Goal: Task Accomplishment & Management: Manage account settings

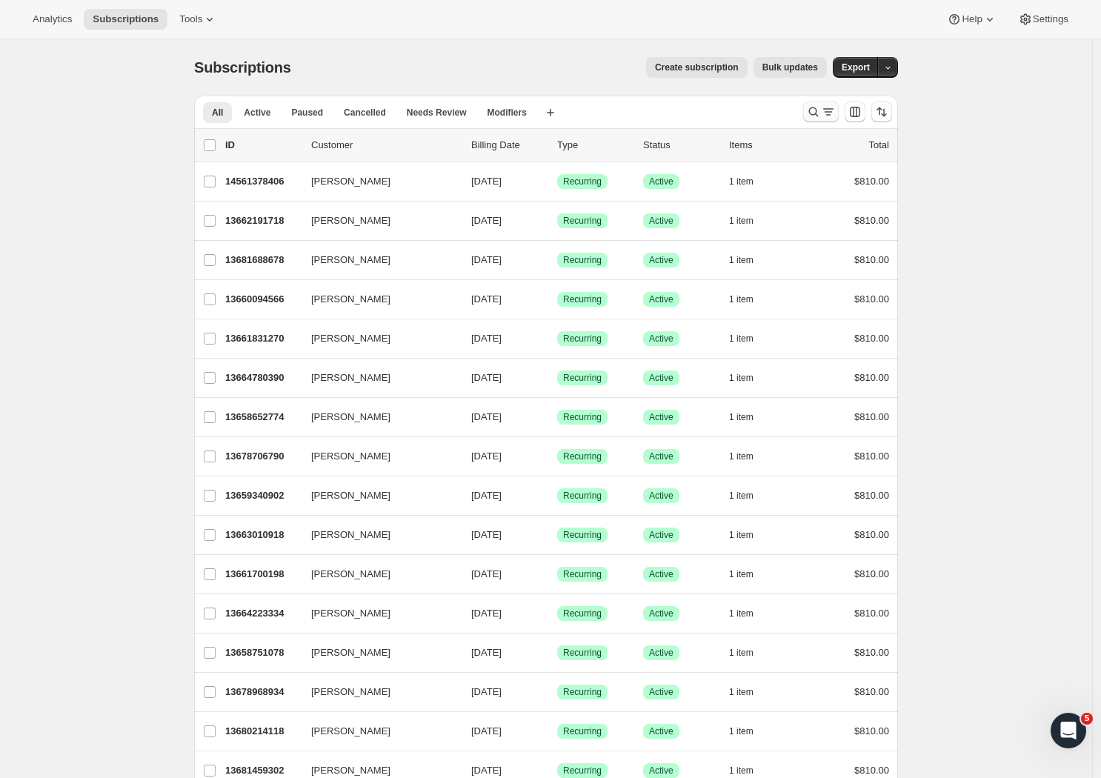
click at [831, 113] on icon "Search and filter results" at bounding box center [828, 111] width 15 height 15
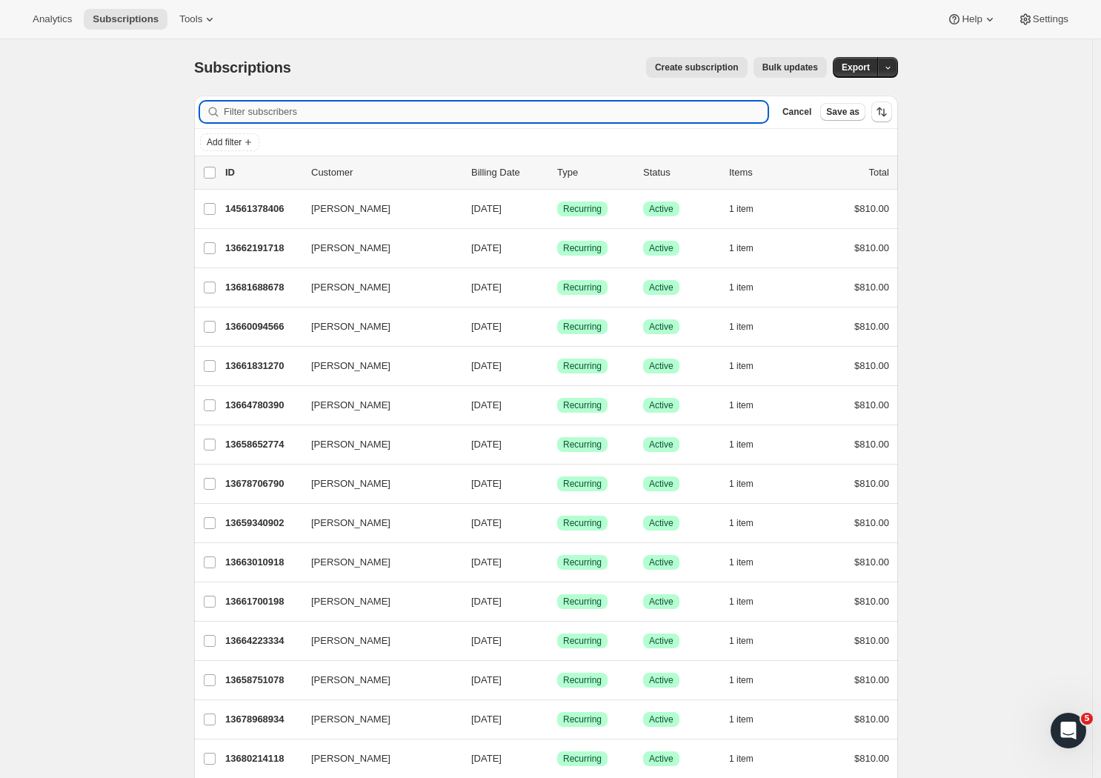
paste input "[PERSON_NAME]"
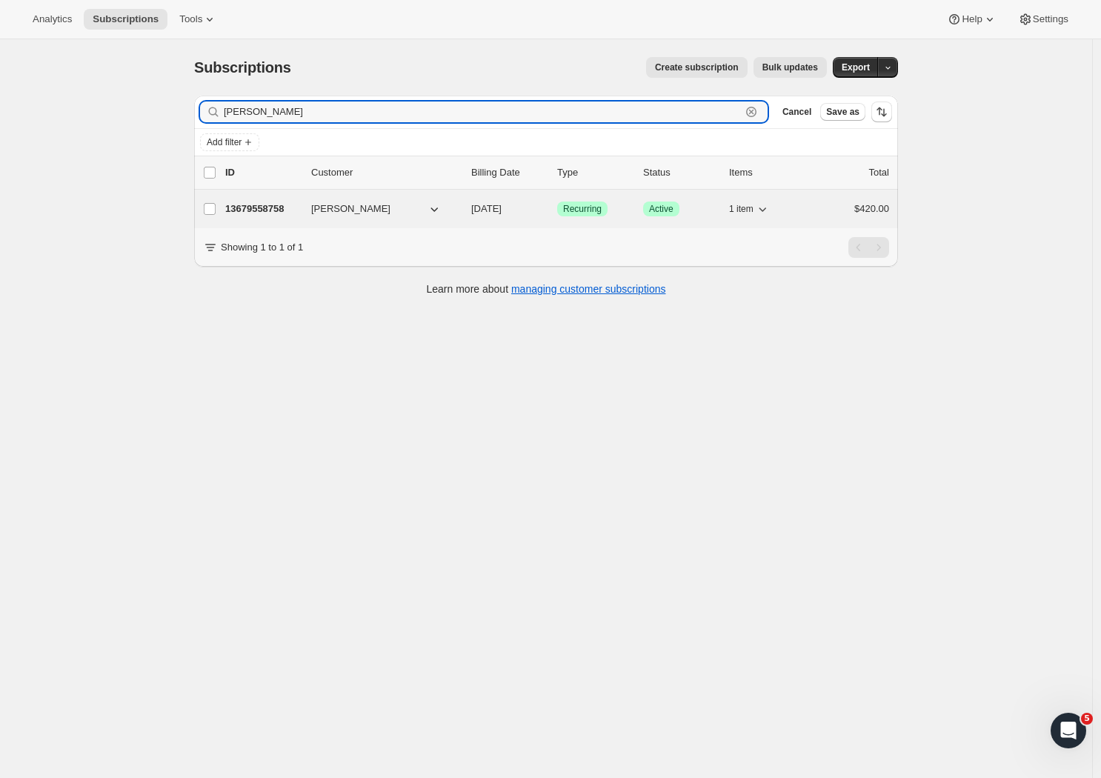
type input "[PERSON_NAME]"
click at [277, 211] on p "13679558758" at bounding box center [262, 209] width 74 height 15
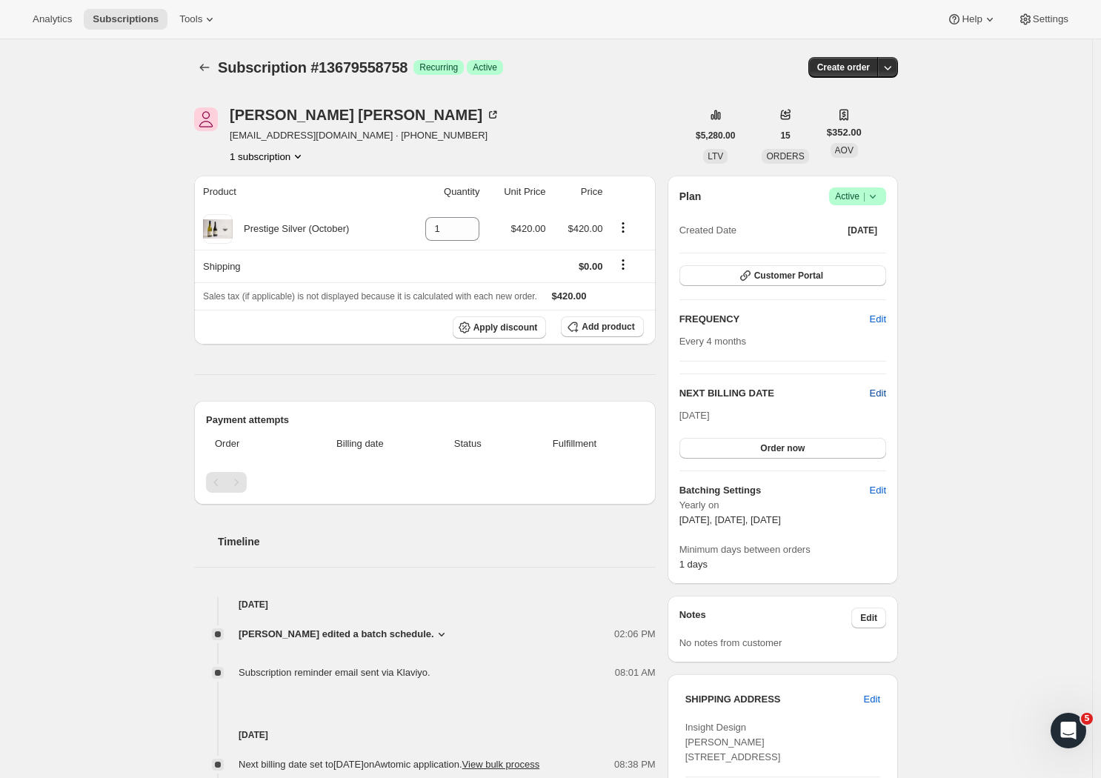
click at [883, 394] on span "Edit" at bounding box center [878, 393] width 16 height 15
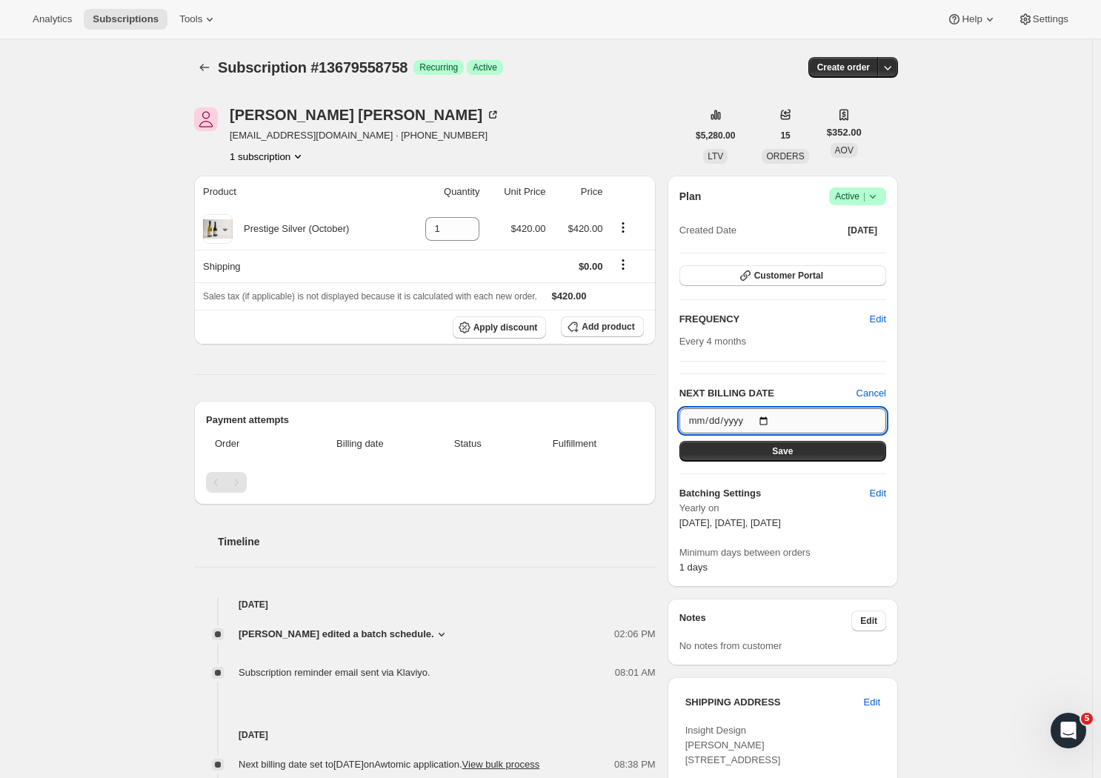
click at [786, 423] on input "2025-10-08" at bounding box center [783, 420] width 207 height 25
type input "2025-10-13"
click at [845, 454] on button "Save" at bounding box center [783, 451] width 207 height 21
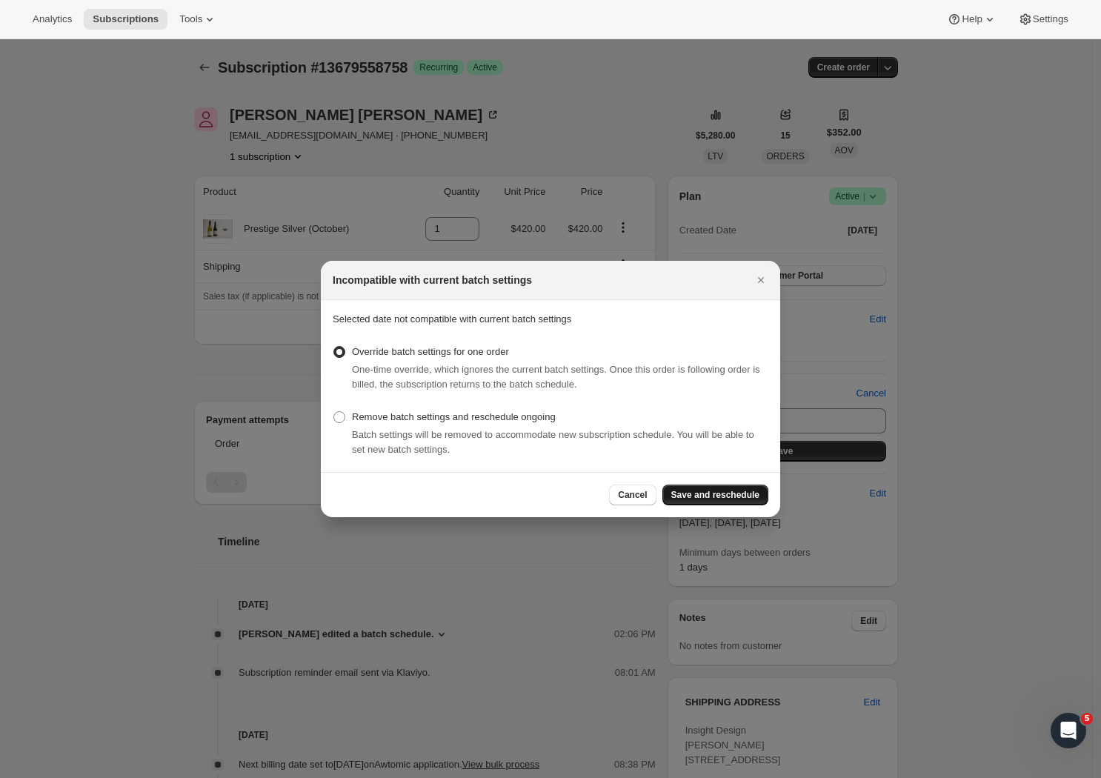
click at [714, 495] on span "Save and reschedule" at bounding box center [715, 495] width 88 height 12
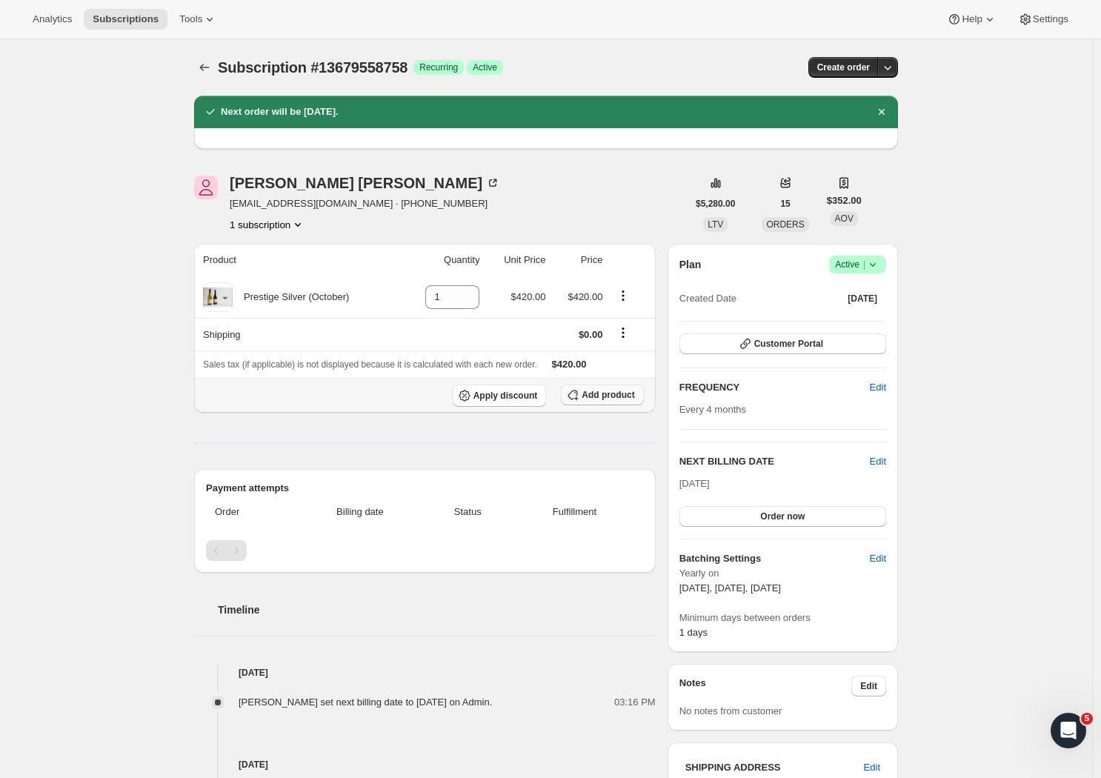
click at [590, 399] on span "Add product" at bounding box center [608, 395] width 53 height 12
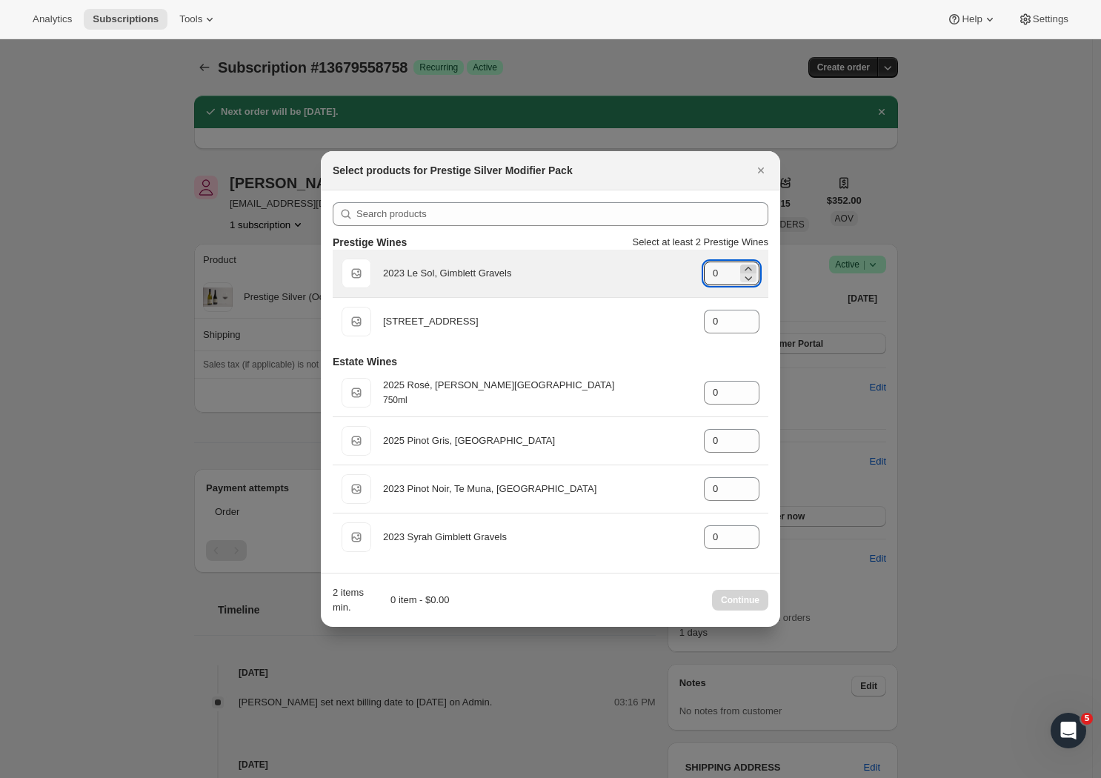
click at [746, 269] on icon ":rh7:" at bounding box center [748, 269] width 7 height 4
type input "1"
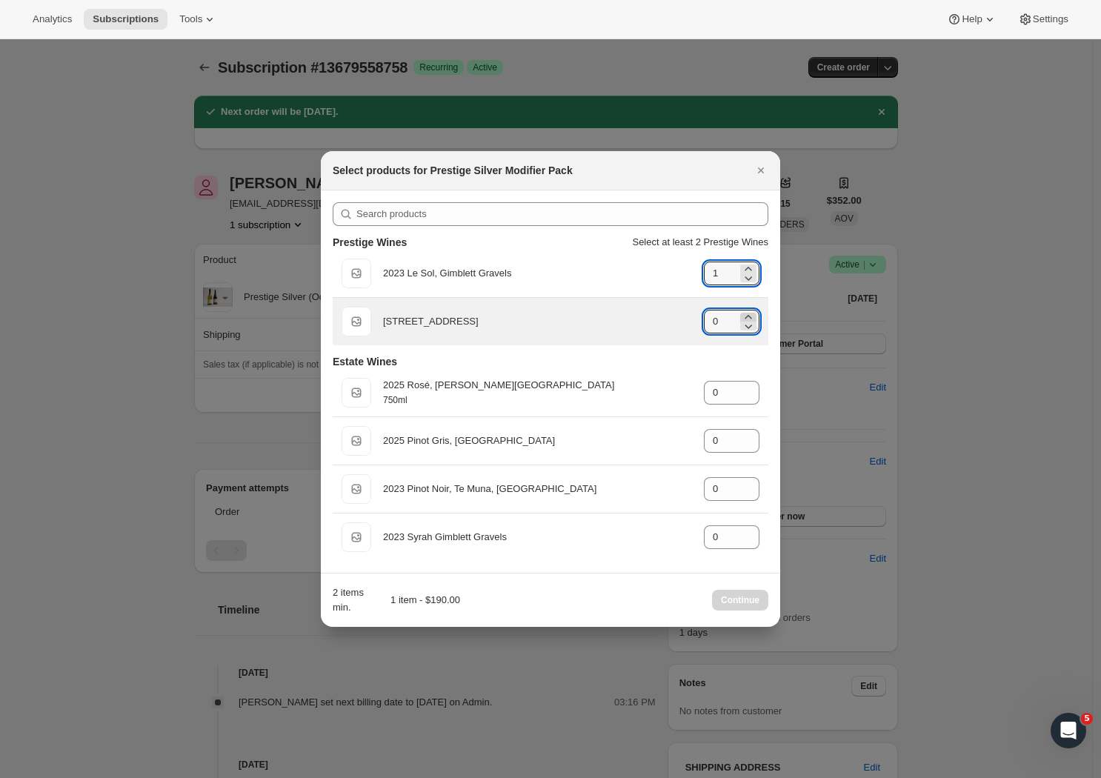
click at [745, 313] on icon ":rh7:" at bounding box center [748, 317] width 15 height 15
type input "1"
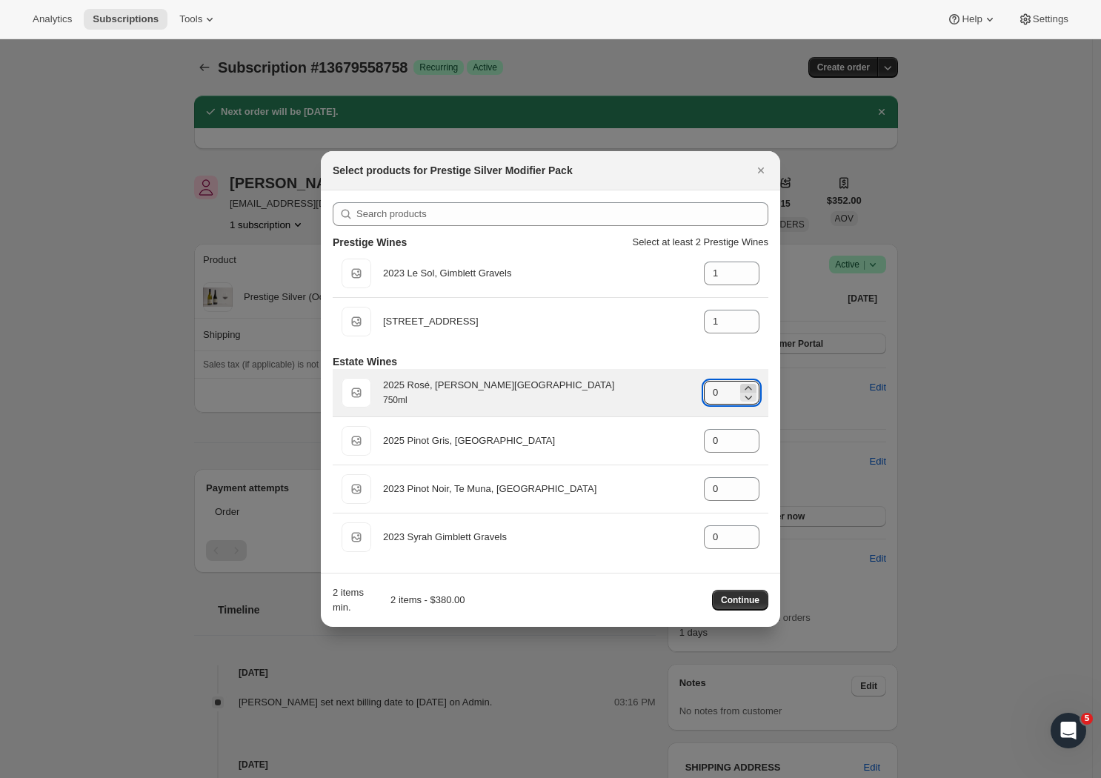
click at [751, 383] on icon ":rh7:" at bounding box center [748, 388] width 15 height 15
type input "1"
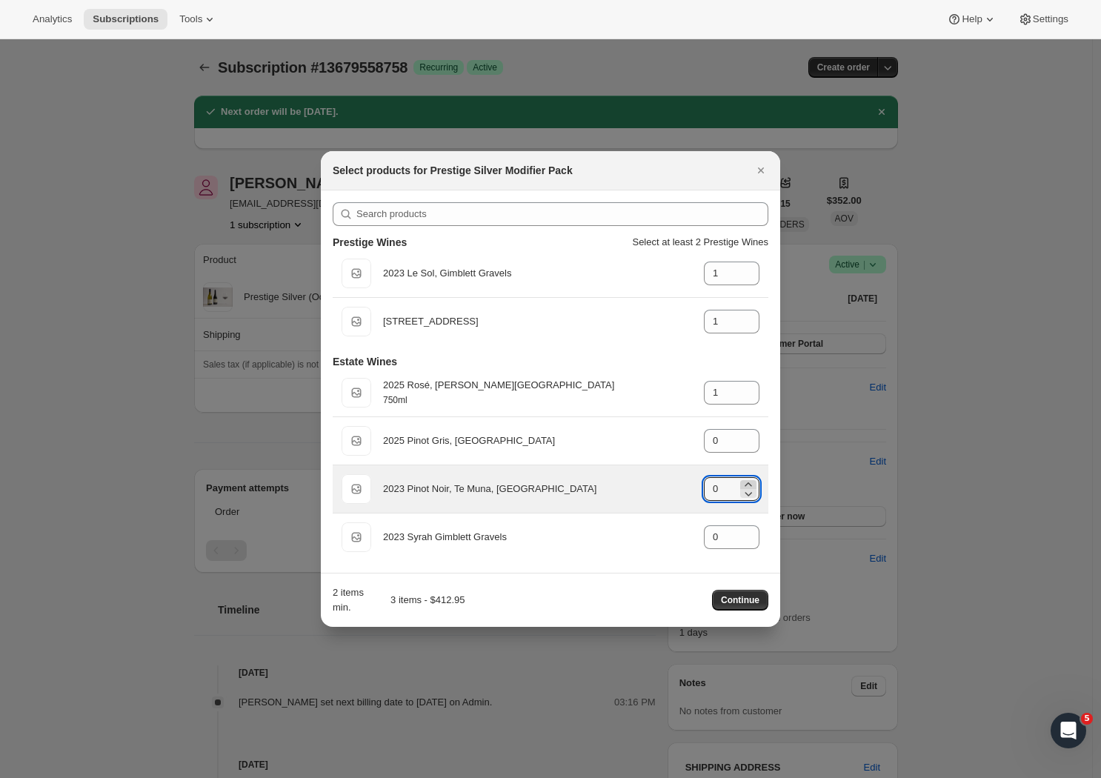
click at [747, 482] on icon ":rh7:" at bounding box center [748, 484] width 15 height 15
type input "1"
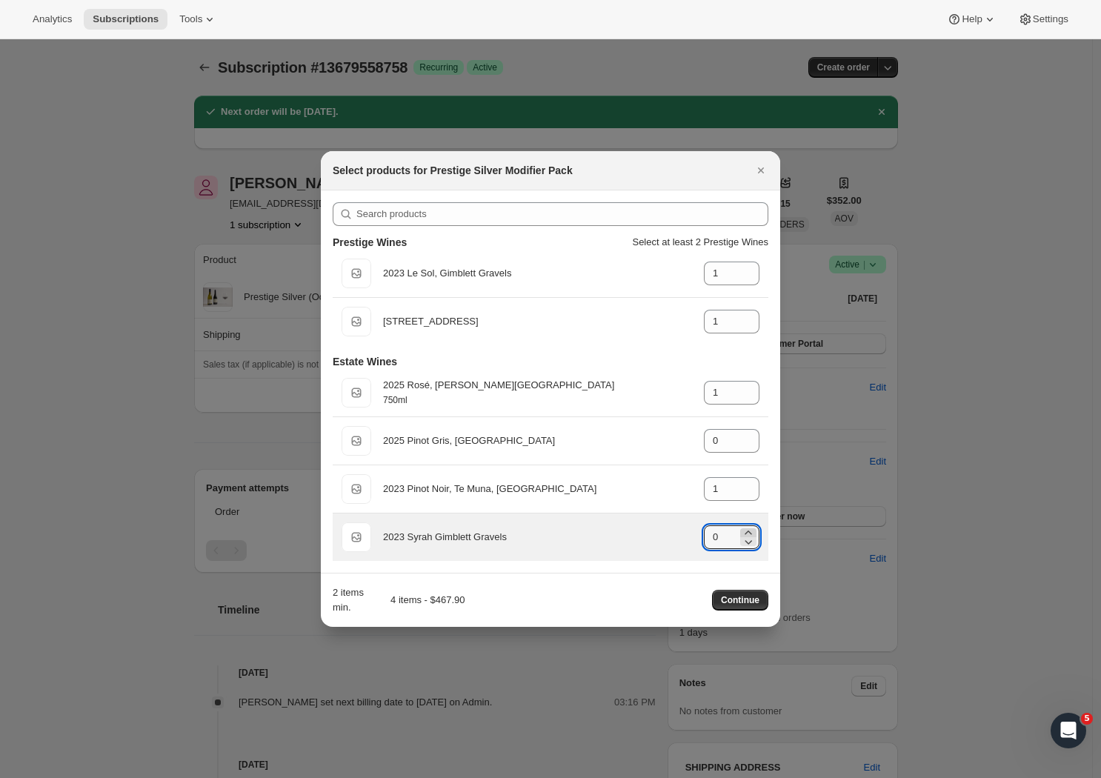
click at [745, 531] on icon ":rh7:" at bounding box center [748, 532] width 15 height 15
type input "2"
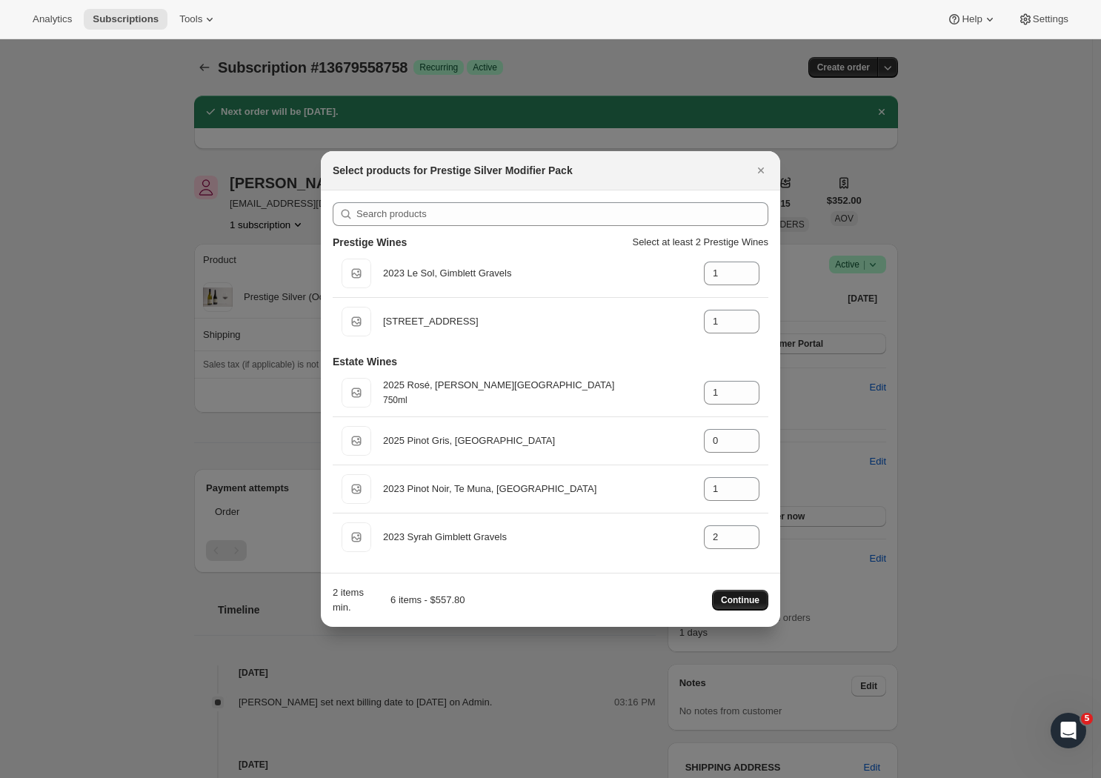
click at [743, 608] on button "Continue" at bounding box center [740, 600] width 56 height 21
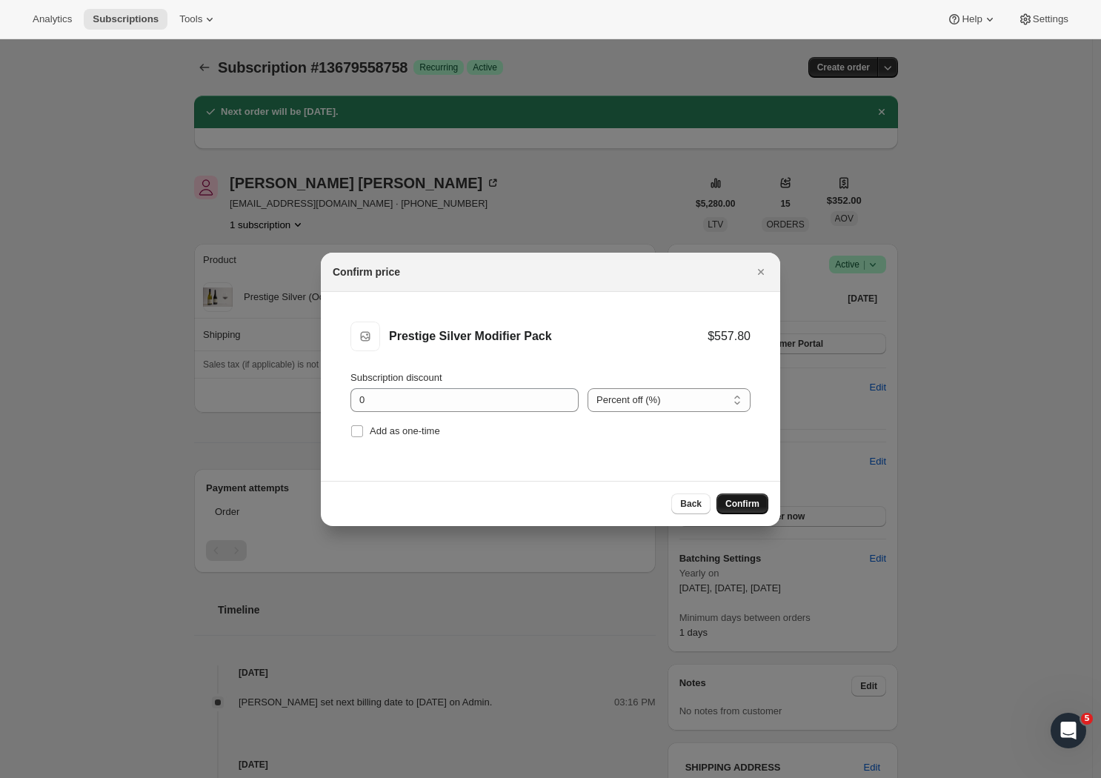
click at [744, 502] on span "Confirm" at bounding box center [742, 504] width 34 height 12
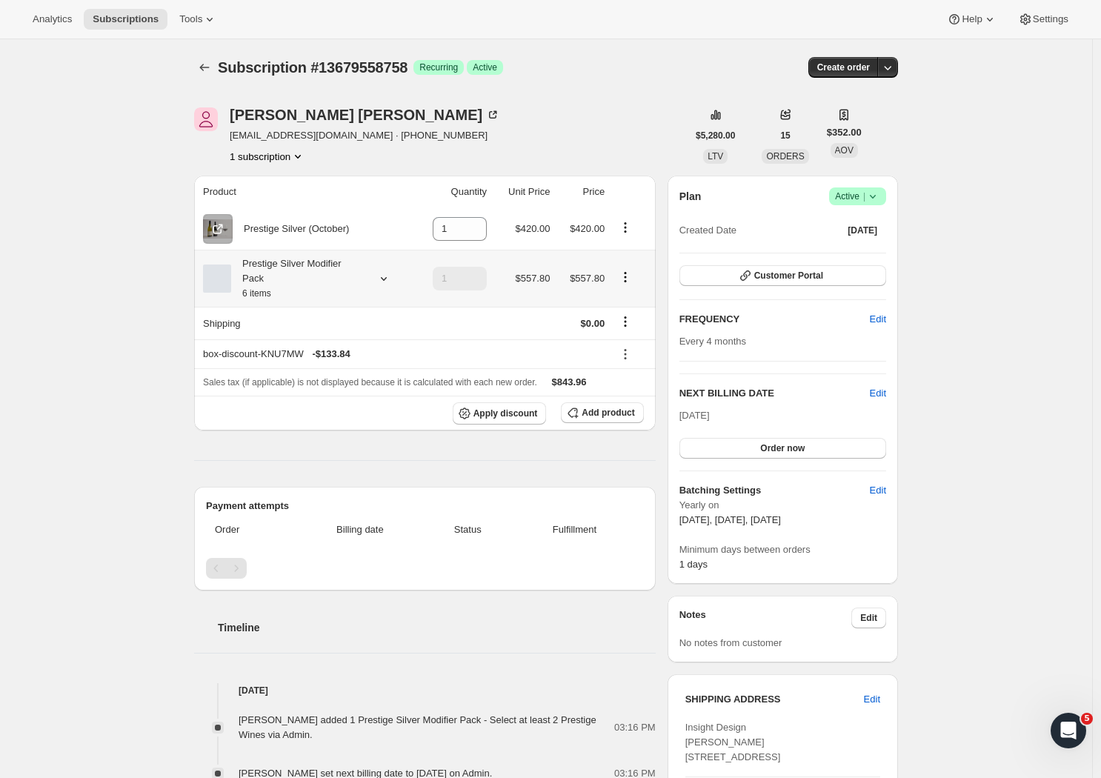
click at [630, 230] on icon "Product actions" at bounding box center [625, 227] width 15 height 15
click at [619, 264] on span "Remove" at bounding box center [629, 257] width 56 height 15
type input "0"
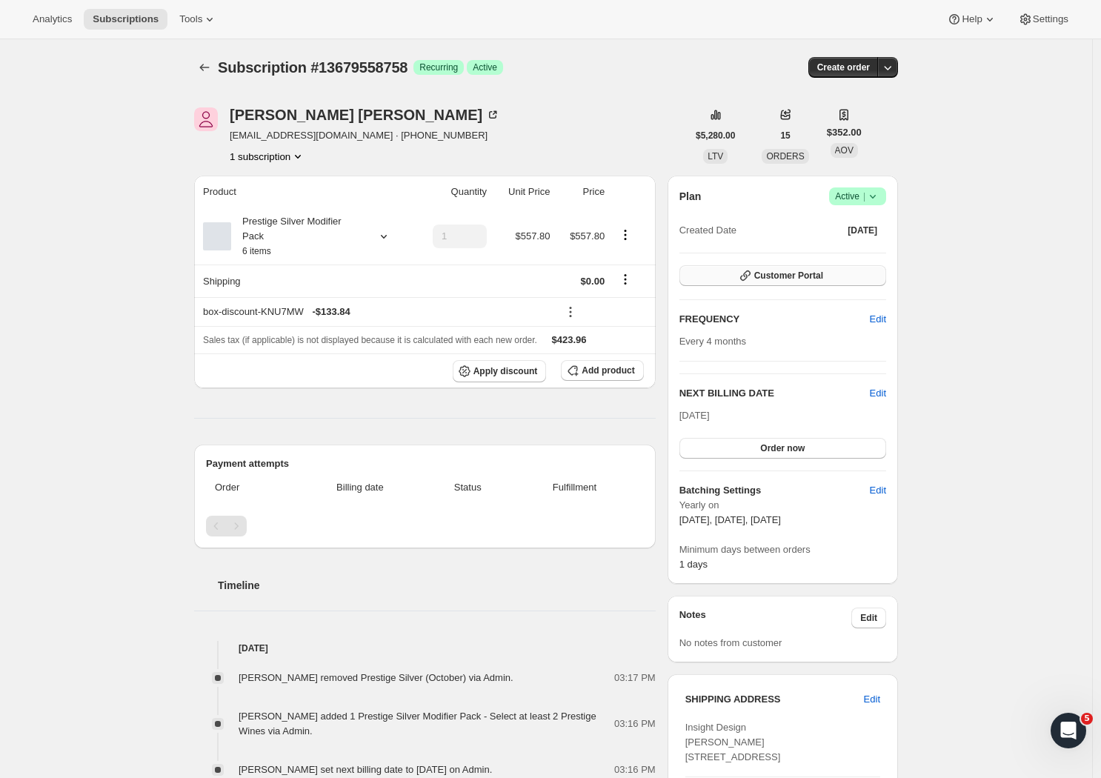
click at [787, 276] on span "Customer Portal" at bounding box center [788, 276] width 69 height 12
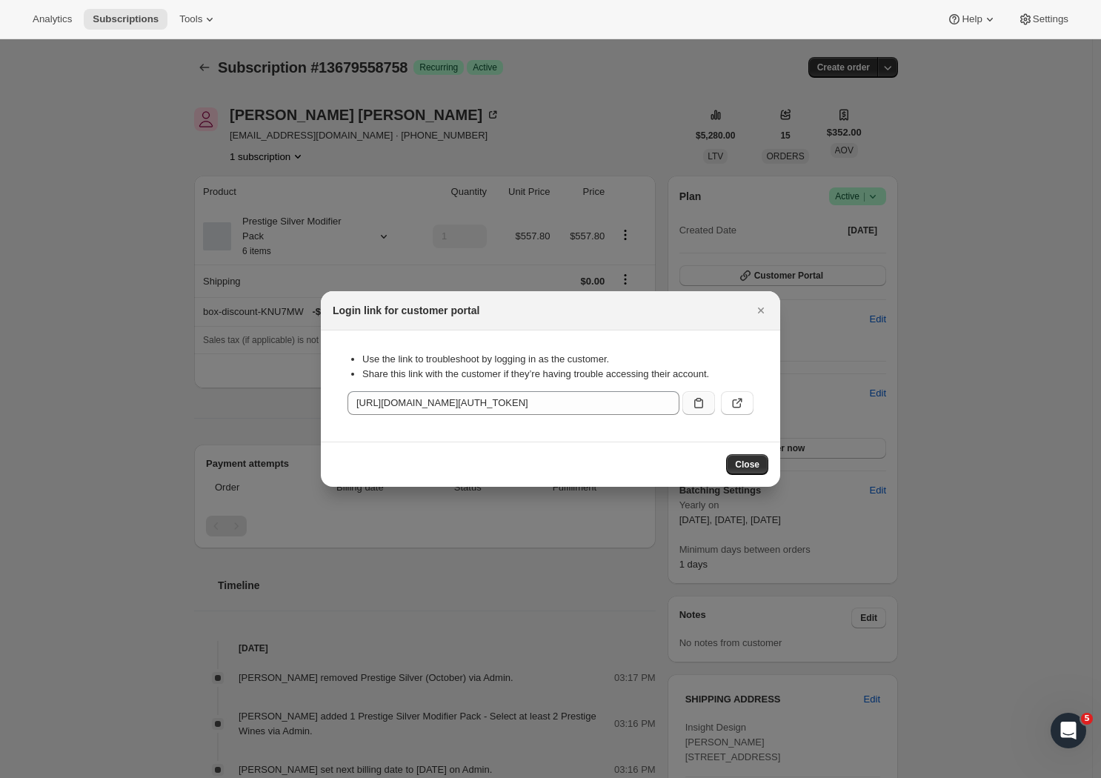
click at [706, 402] on button ":r5c:" at bounding box center [698, 403] width 33 height 24
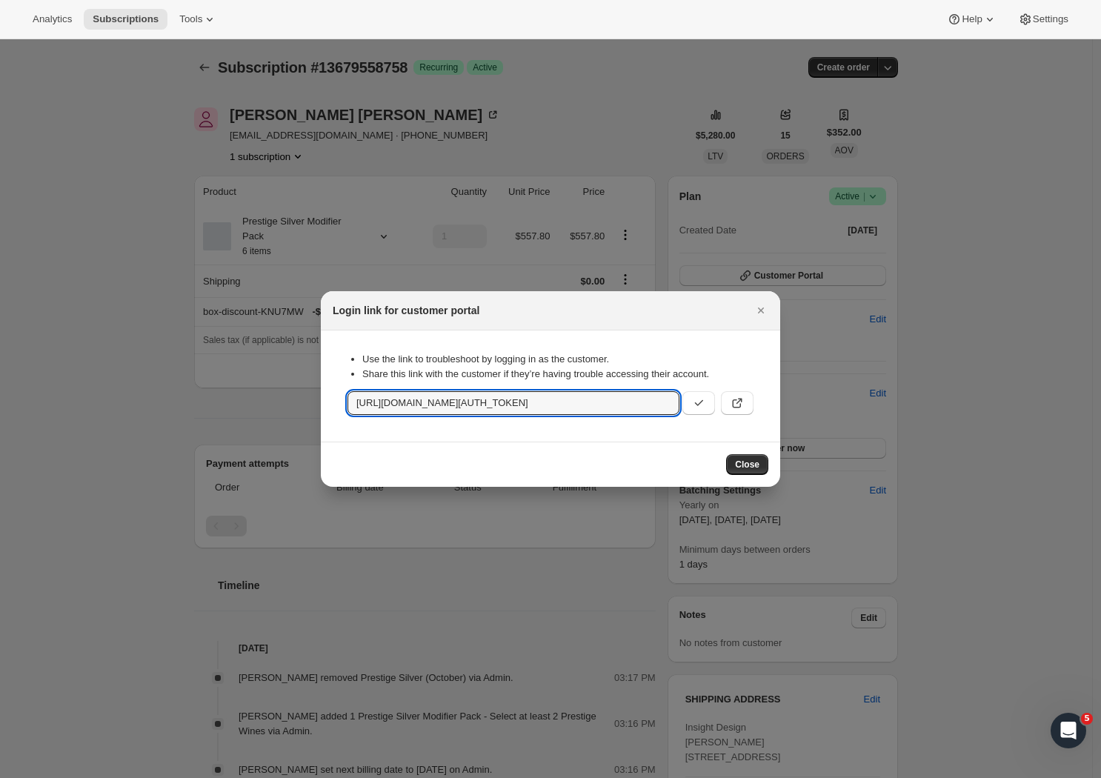
click at [1066, 366] on div at bounding box center [550, 389] width 1101 height 778
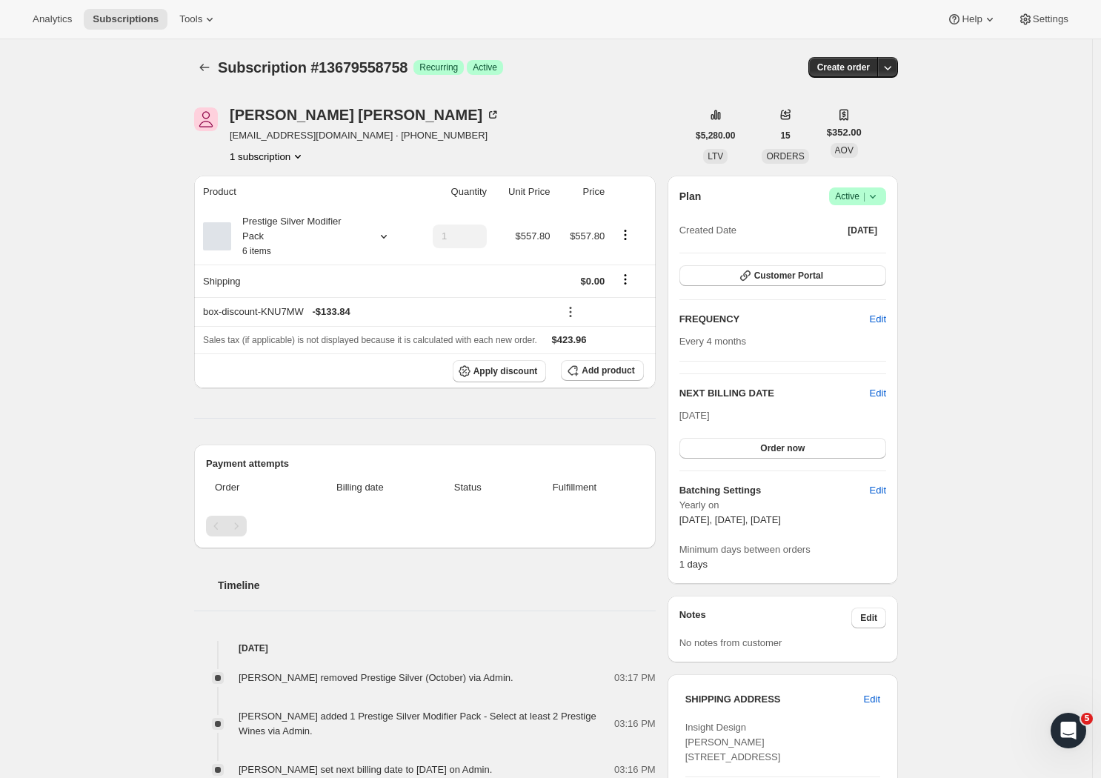
drag, startPoint x: 113, startPoint y: 158, endPoint x: 123, endPoint y: 150, distance: 12.7
click at [113, 161] on div "Subscription #13679558758. This page is ready Subscription #13679558758 Success…" at bounding box center [546, 640] width 1092 height 1203
click at [212, 64] on icon "Subscriptions" at bounding box center [204, 67] width 15 height 15
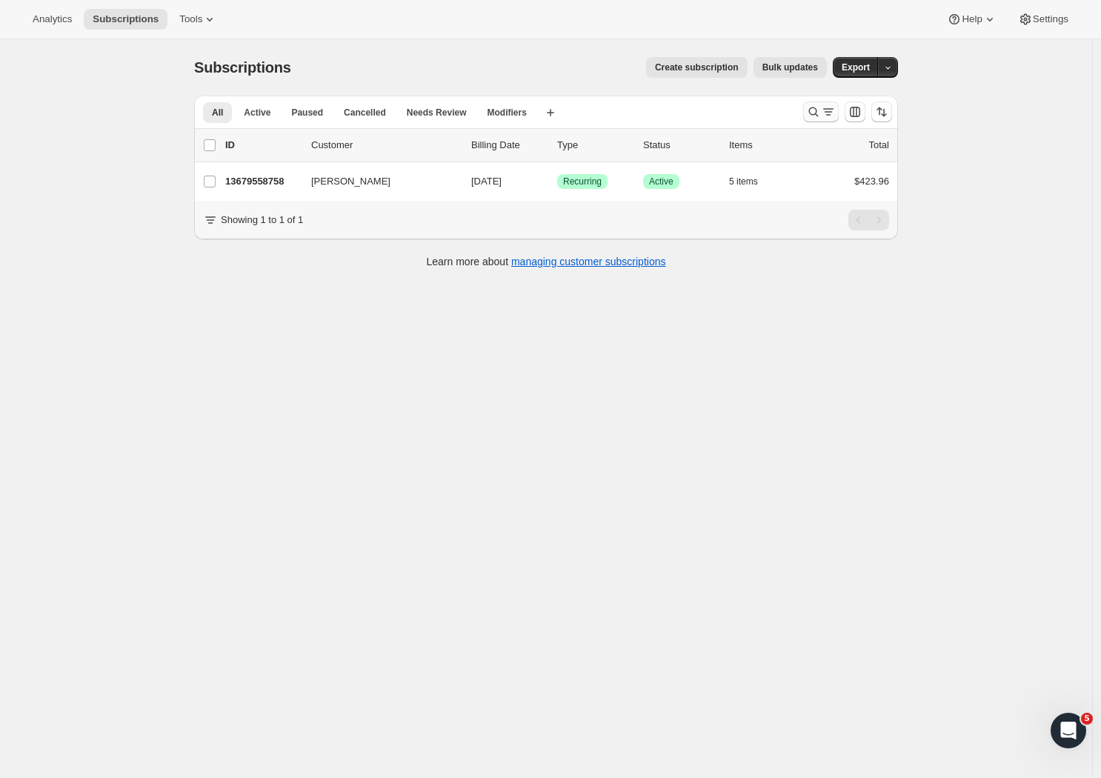
click at [819, 113] on icon "Search and filter results" at bounding box center [813, 111] width 15 height 15
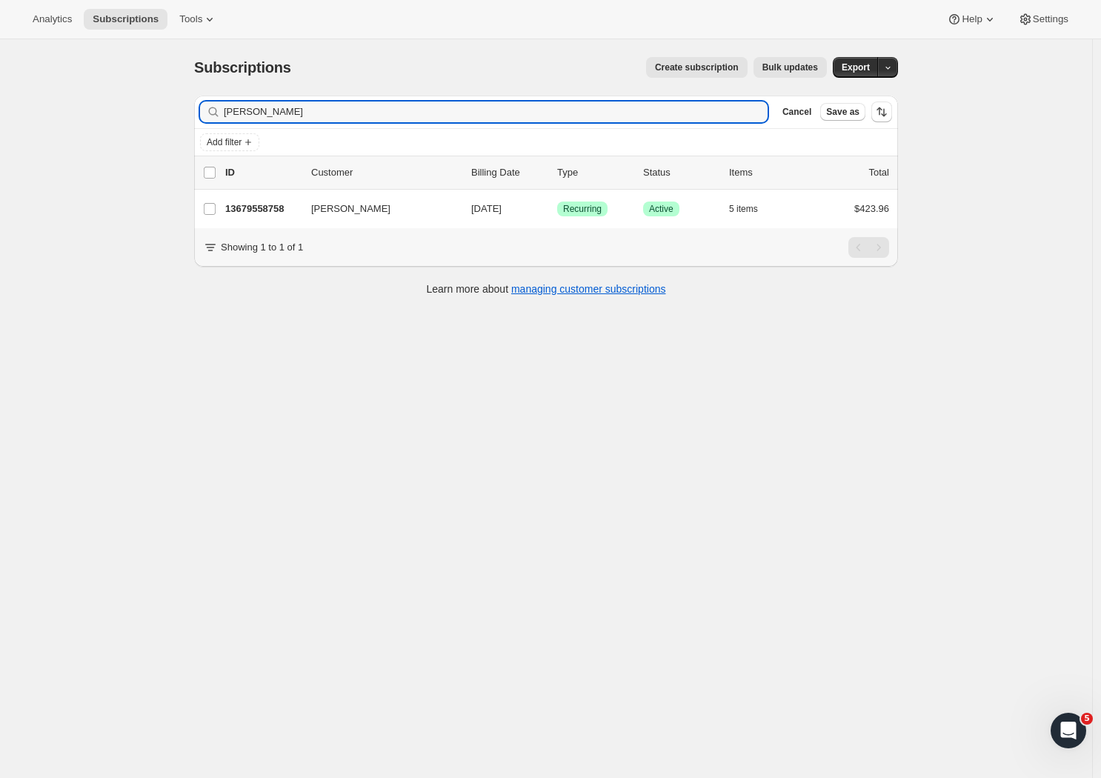
click at [757, 110] on div "[PERSON_NAME] Clear" at bounding box center [484, 112] width 568 height 21
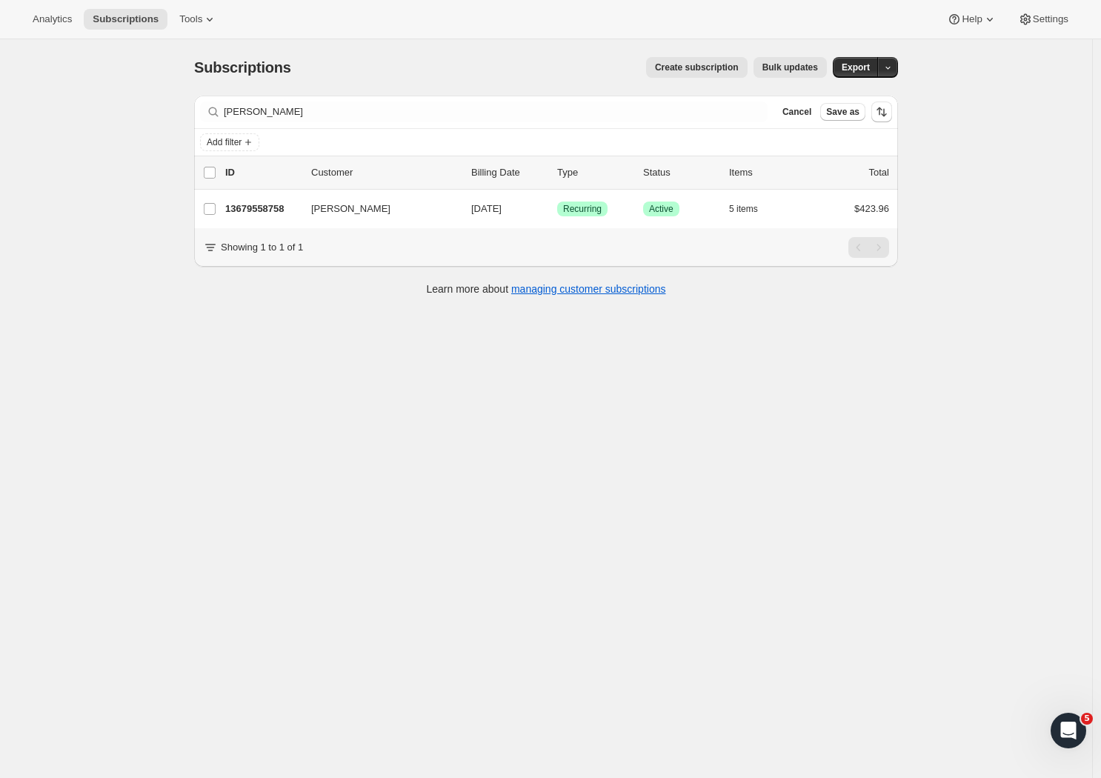
drag, startPoint x: 496, startPoint y: 112, endPoint x: 753, endPoint y: 107, distance: 256.4
click at [752, 107] on div "[PERSON_NAME] Clear" at bounding box center [484, 112] width 568 height 21
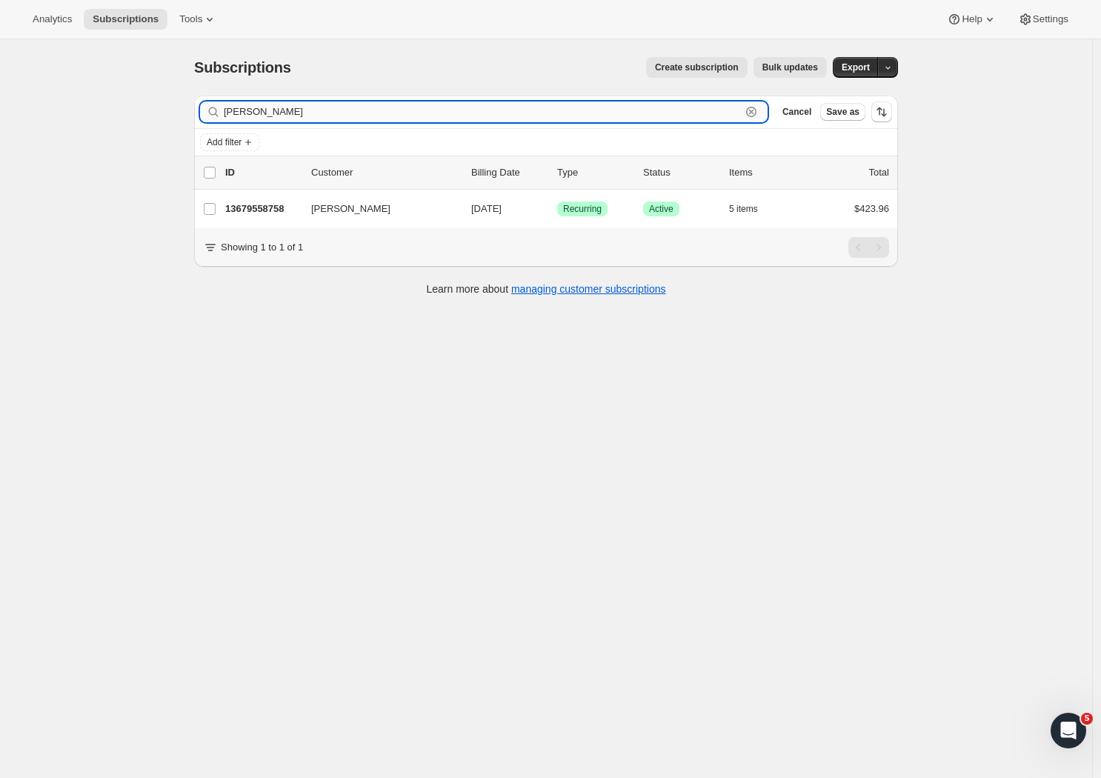
click at [755, 108] on icon "button" at bounding box center [751, 111] width 15 height 15
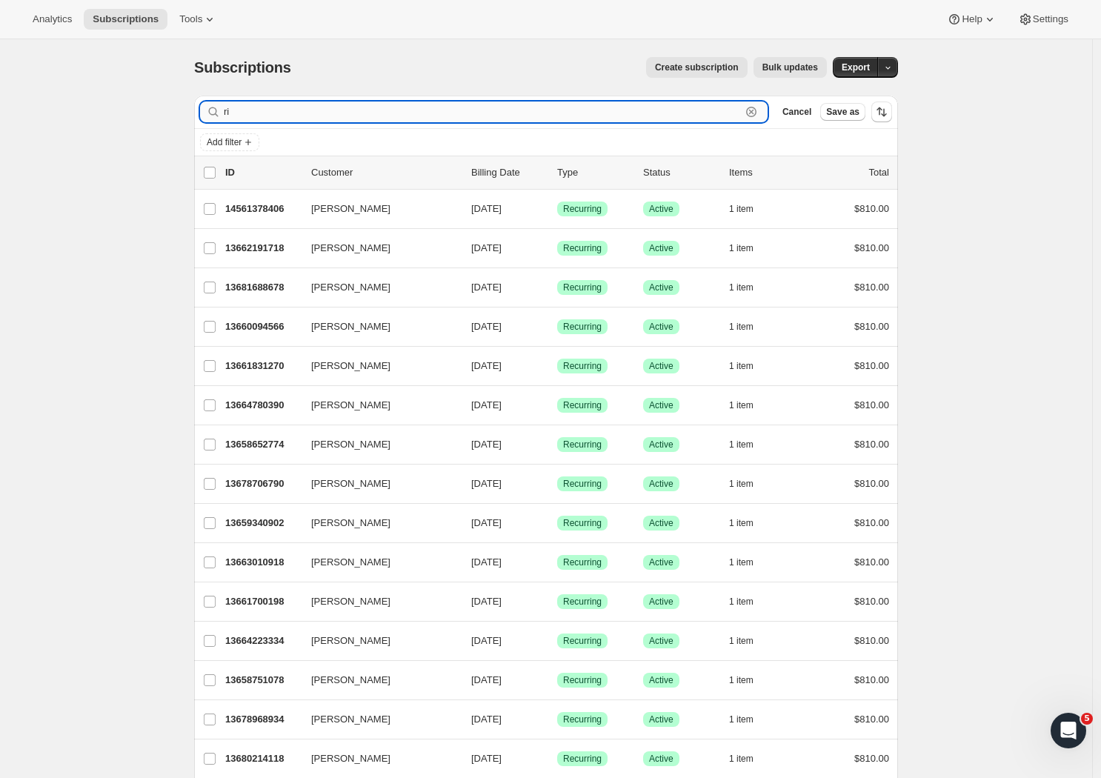
drag, startPoint x: 360, startPoint y: 108, endPoint x: 302, endPoint y: 107, distance: 58.6
click at [359, 108] on input "ri" at bounding box center [482, 112] width 517 height 21
drag, startPoint x: 302, startPoint y: 107, endPoint x: 328, endPoint y: 104, distance: 26.0
click at [302, 107] on input "richar" at bounding box center [482, 112] width 517 height 21
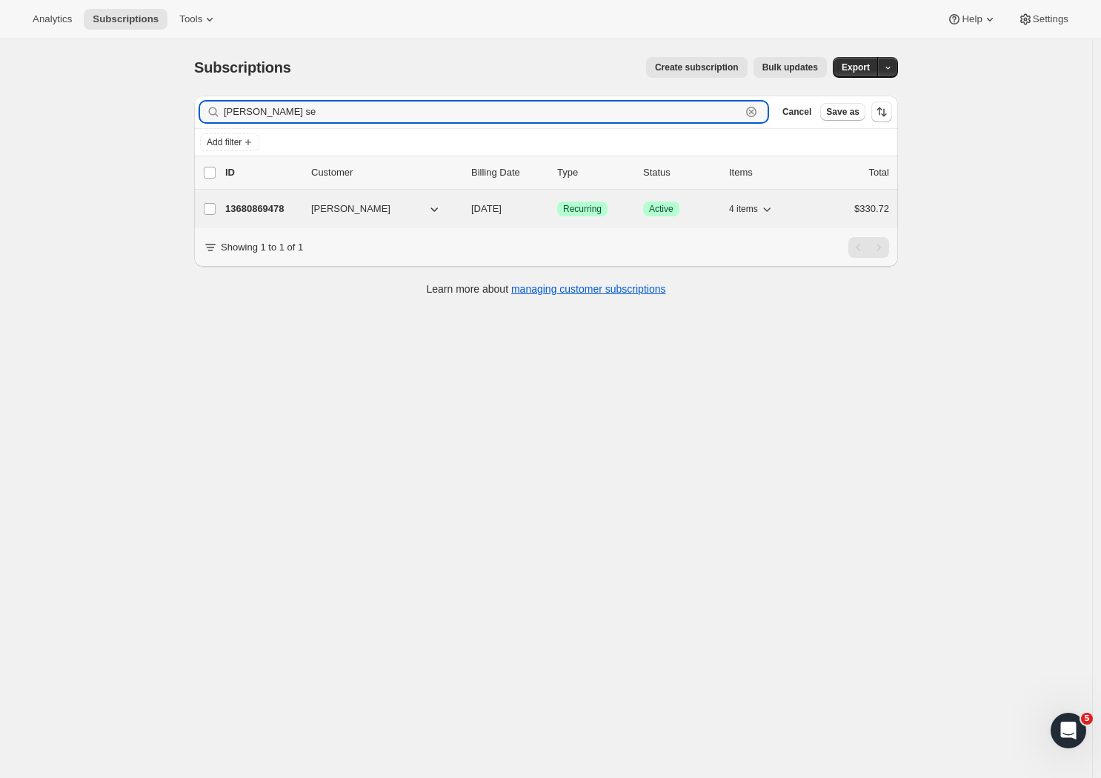
type input "[PERSON_NAME] se"
click at [272, 213] on p "13680869478" at bounding box center [262, 209] width 74 height 15
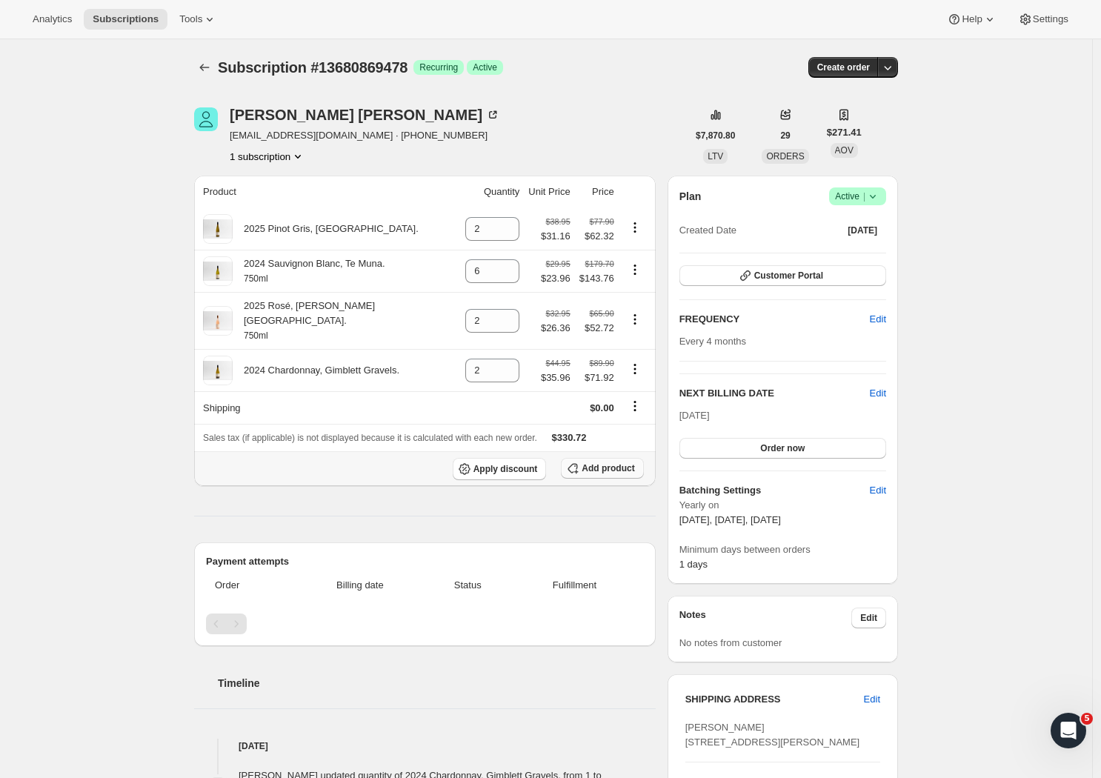
click at [608, 462] on span "Add product" at bounding box center [608, 468] width 53 height 12
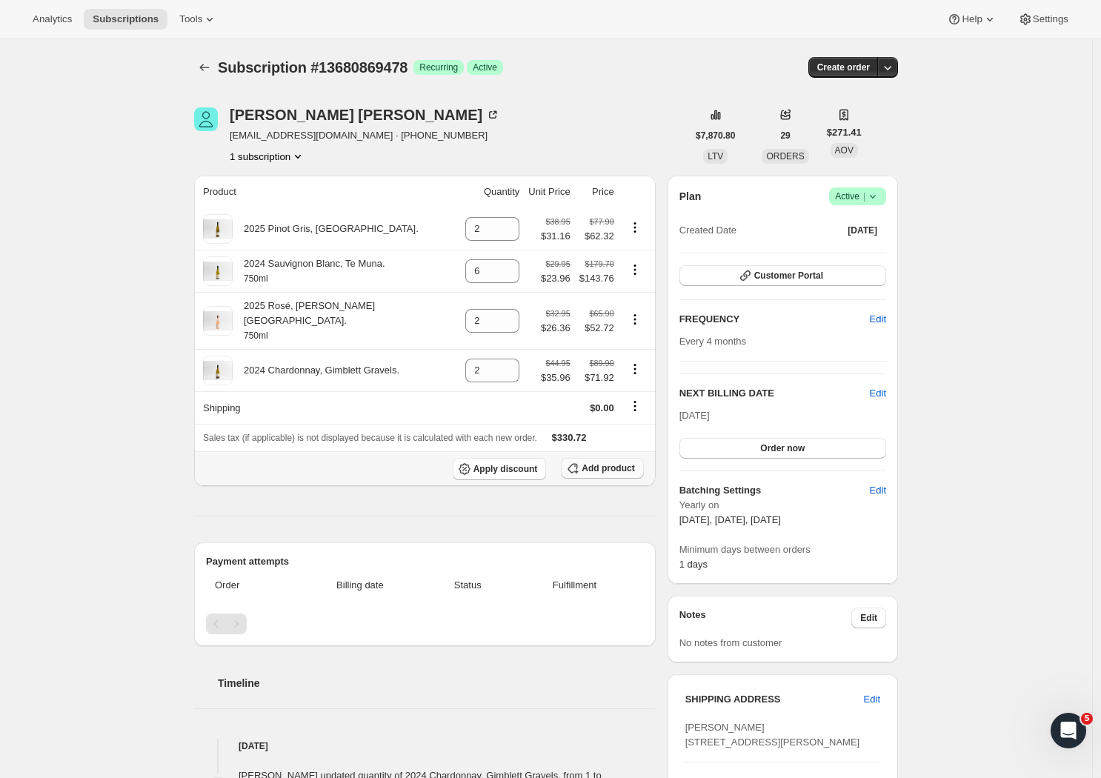
click at [593, 464] on button "Add product" at bounding box center [602, 468] width 82 height 21
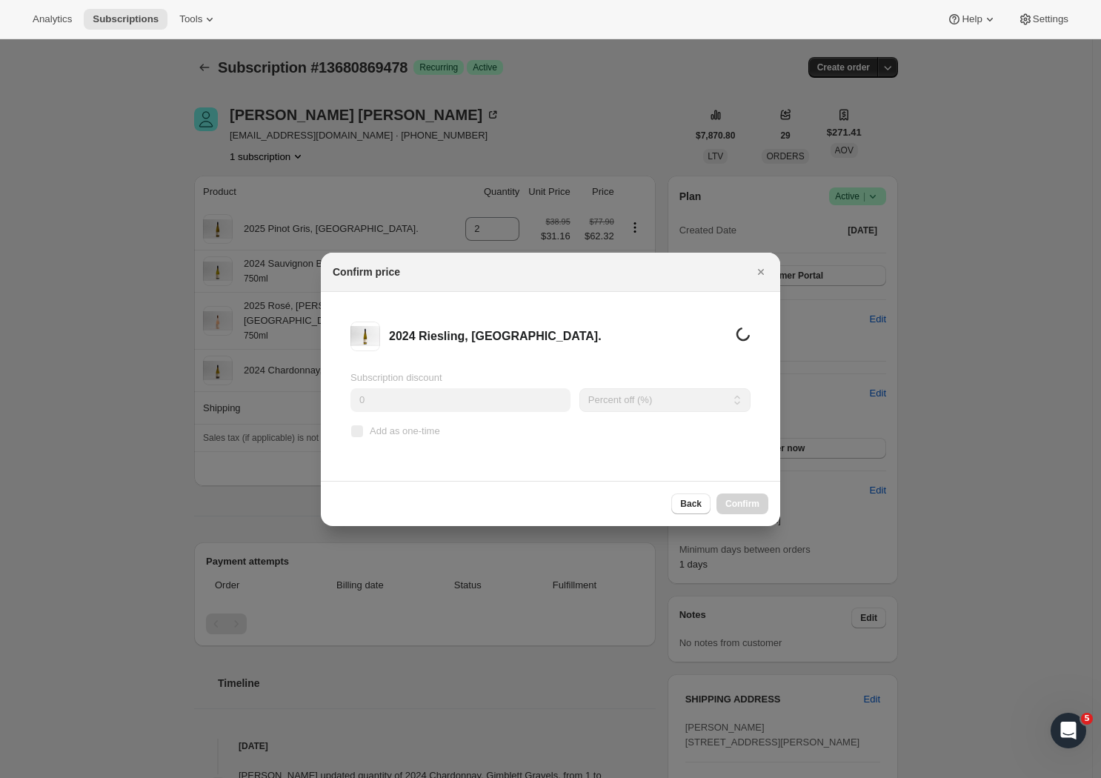
click at [373, 398] on input "0" at bounding box center [461, 400] width 220 height 24
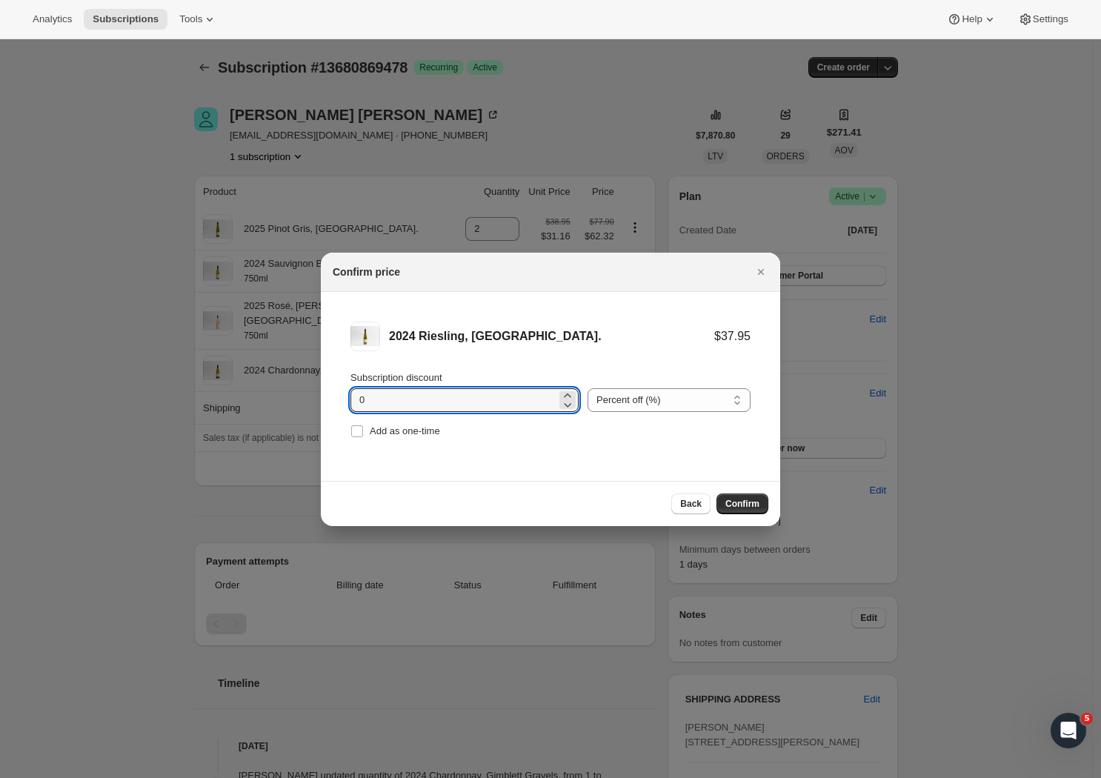
drag, startPoint x: 376, startPoint y: 398, endPoint x: 322, endPoint y: 392, distance: 55.2
click at [322, 392] on li "2024 Riesling, [GEOGRAPHIC_DATA]. $37.95 Subscription discount 0 Percent off (%…" at bounding box center [550, 381] width 459 height 179
type input "20"
click at [455, 461] on li "2024 Riesling, [GEOGRAPHIC_DATA]. $37.95 $30.36 Subscription discount 20 Percen…" at bounding box center [550, 381] width 459 height 179
drag, startPoint x: 740, startPoint y: 505, endPoint x: 723, endPoint y: 491, distance: 21.1
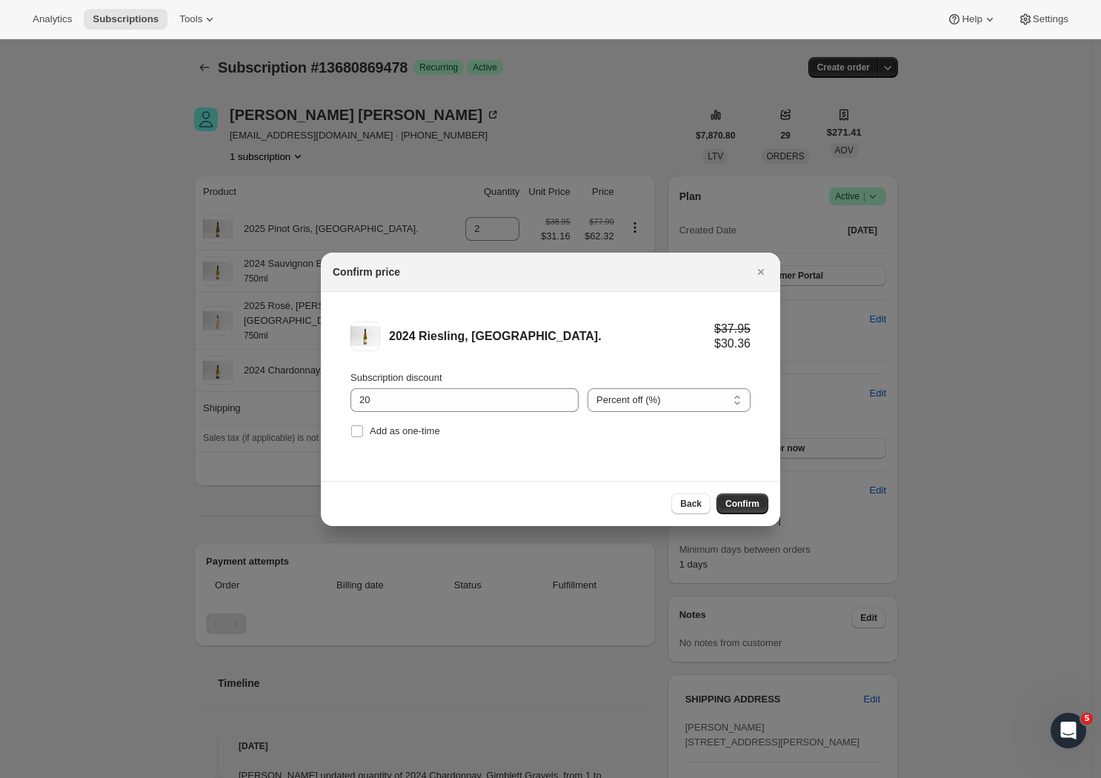
click at [740, 505] on span "Confirm" at bounding box center [742, 504] width 34 height 12
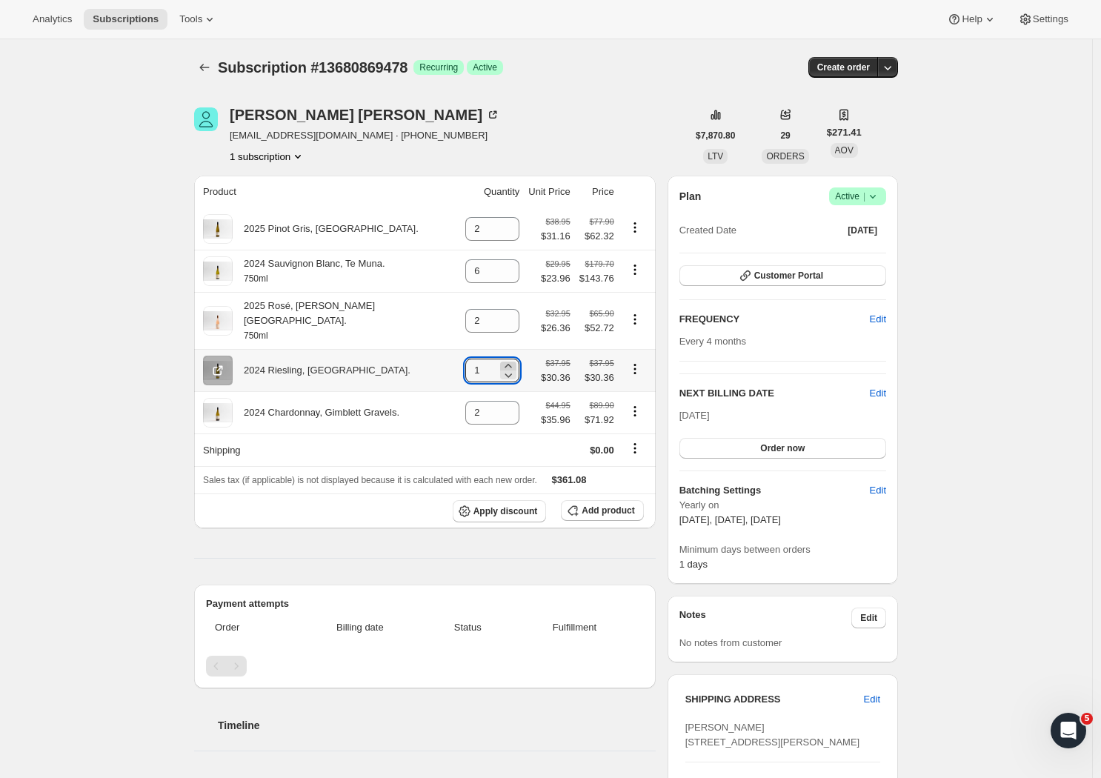
click at [501, 359] on icon at bounding box center [508, 366] width 15 height 15
type input "2"
click at [501, 309] on icon at bounding box center [508, 316] width 15 height 15
type input "3"
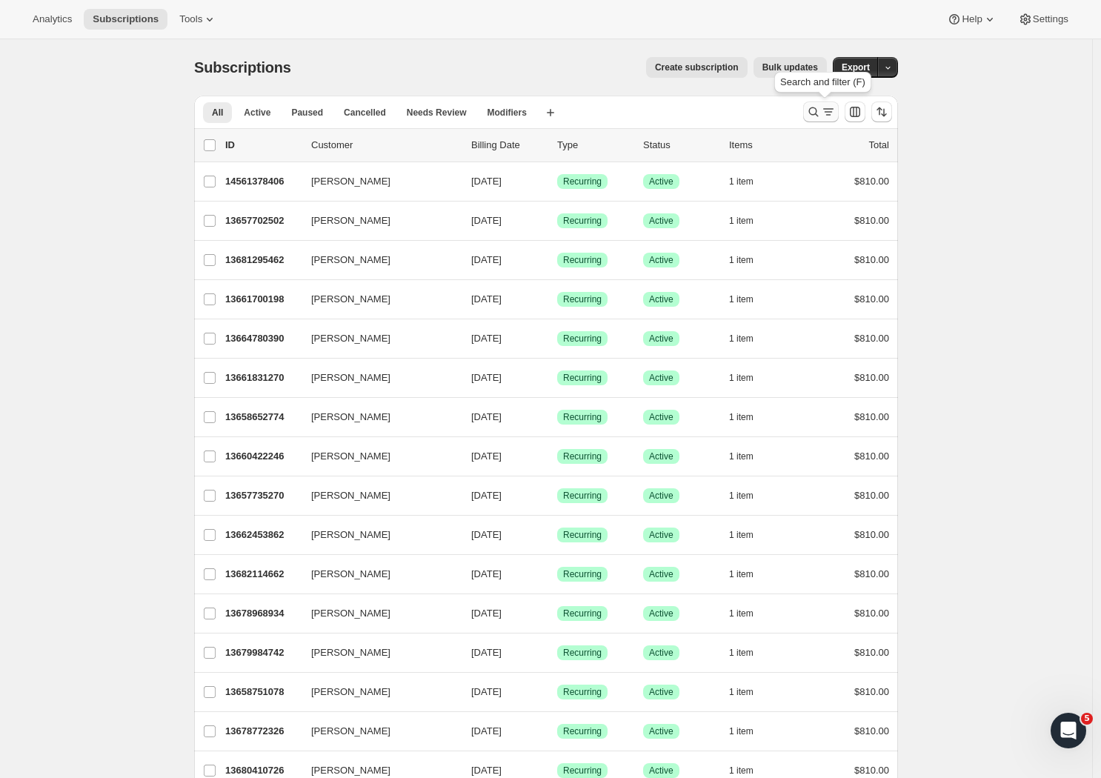
click at [834, 113] on icon "Search and filter results" at bounding box center [828, 111] width 15 height 15
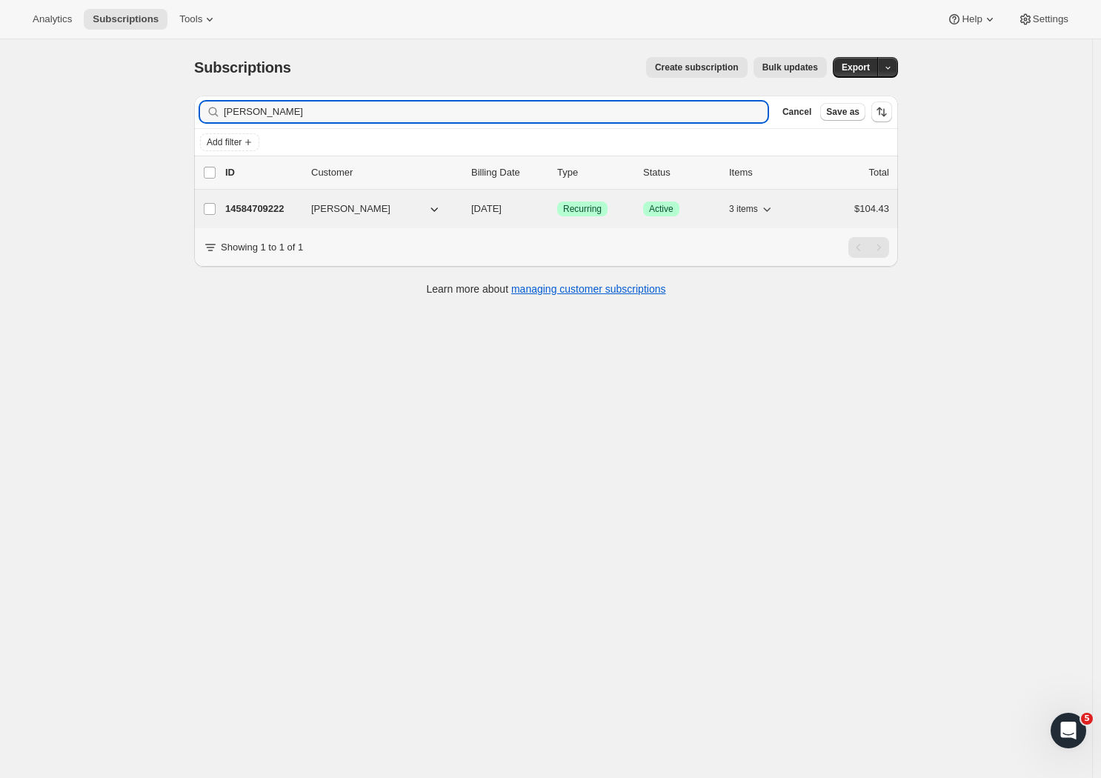
type input "Amanda Stuart"
click at [254, 209] on p "14584709222" at bounding box center [262, 209] width 74 height 15
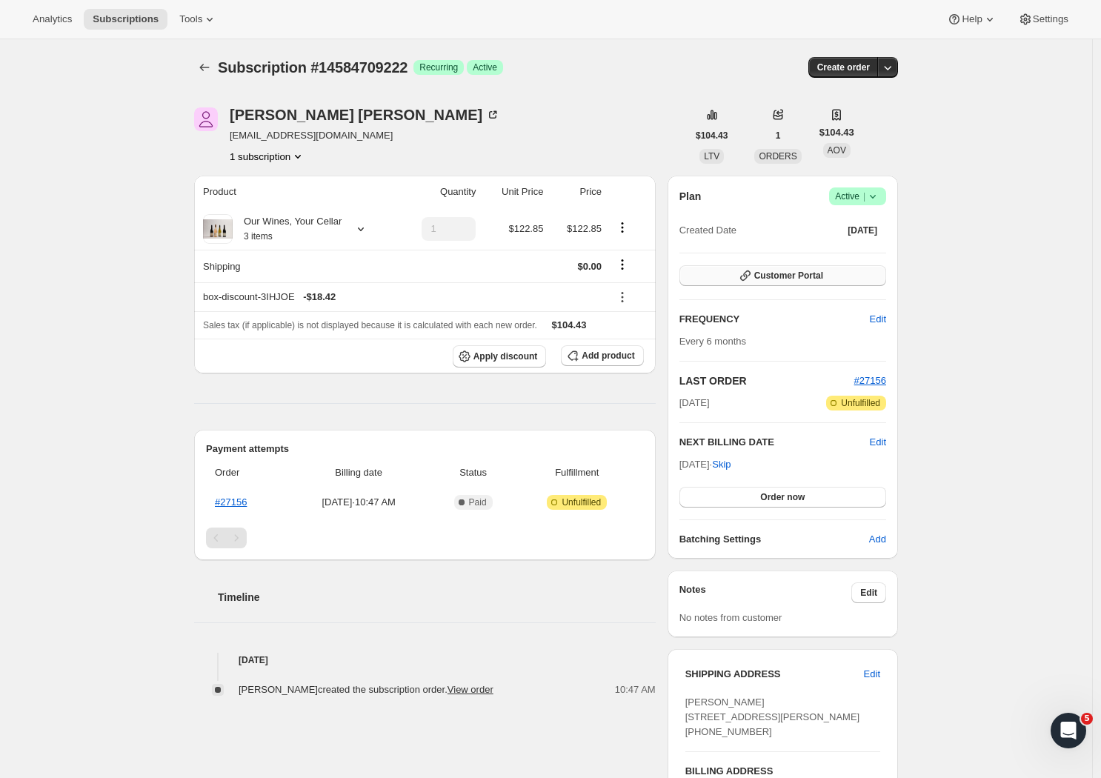
click at [778, 275] on span "Customer Portal" at bounding box center [788, 276] width 69 height 12
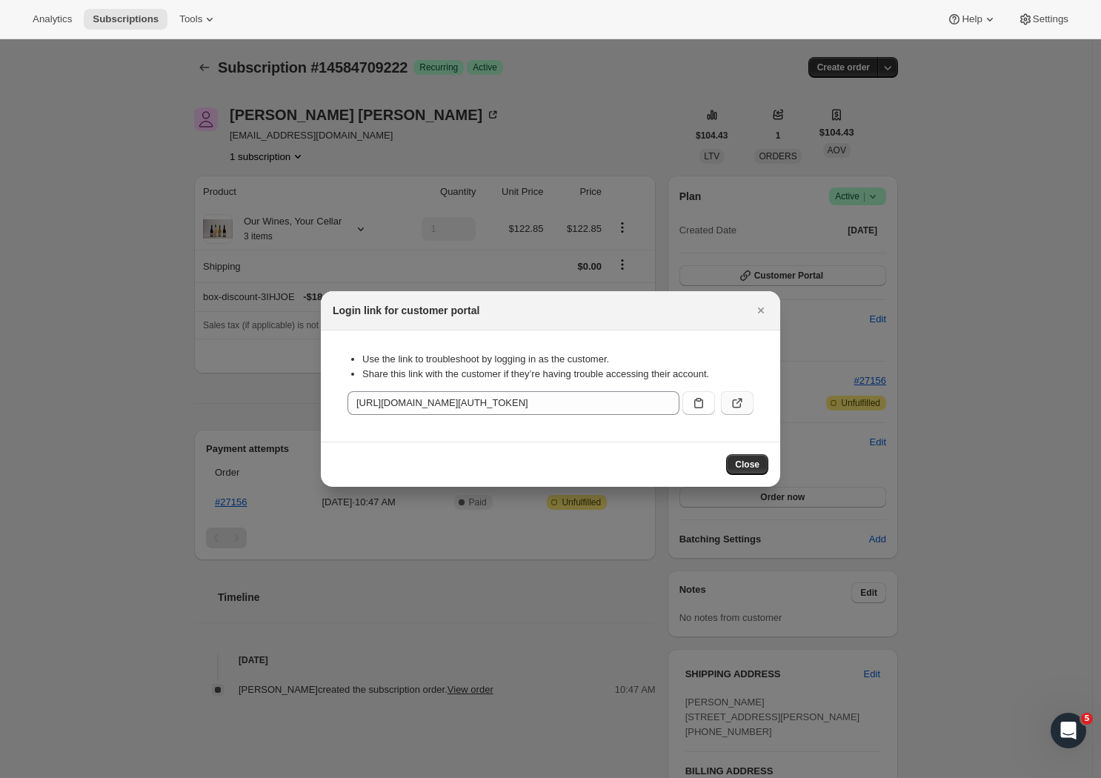
click at [729, 402] on button ":rcd:" at bounding box center [737, 403] width 33 height 24
click at [763, 308] on icon "Close" at bounding box center [761, 310] width 15 height 15
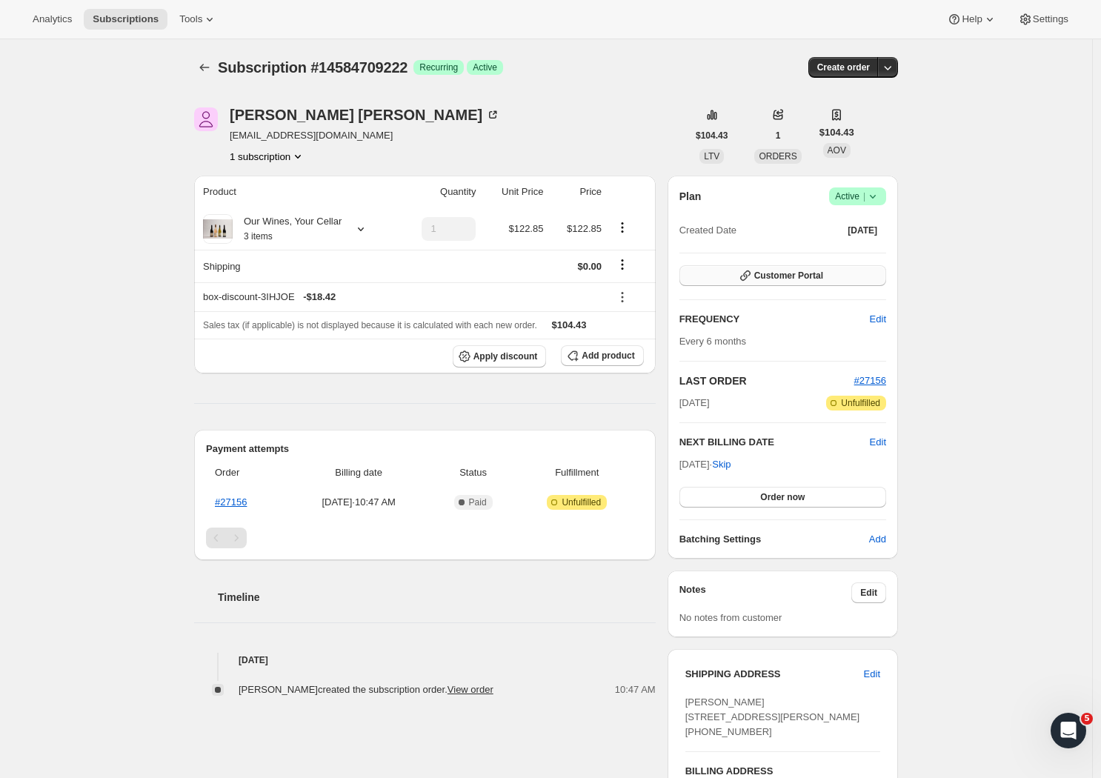
click at [804, 270] on span "Customer Portal" at bounding box center [788, 276] width 69 height 12
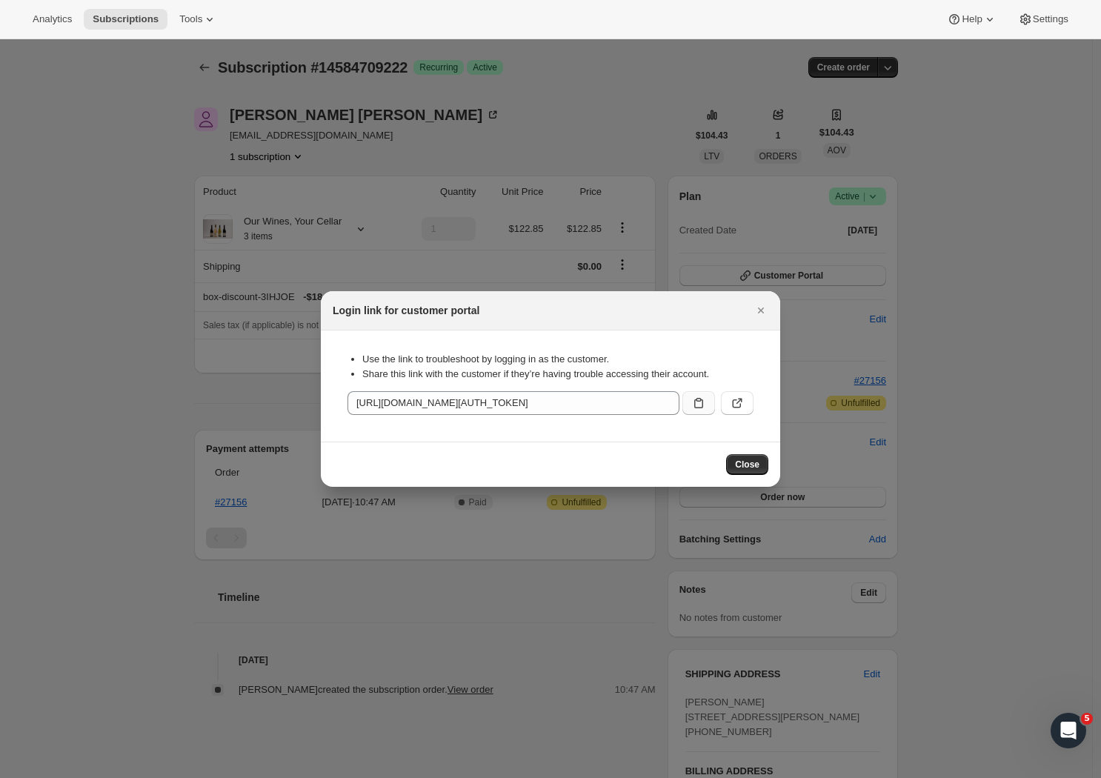
click at [700, 405] on icon ":rcd:" at bounding box center [698, 403] width 15 height 15
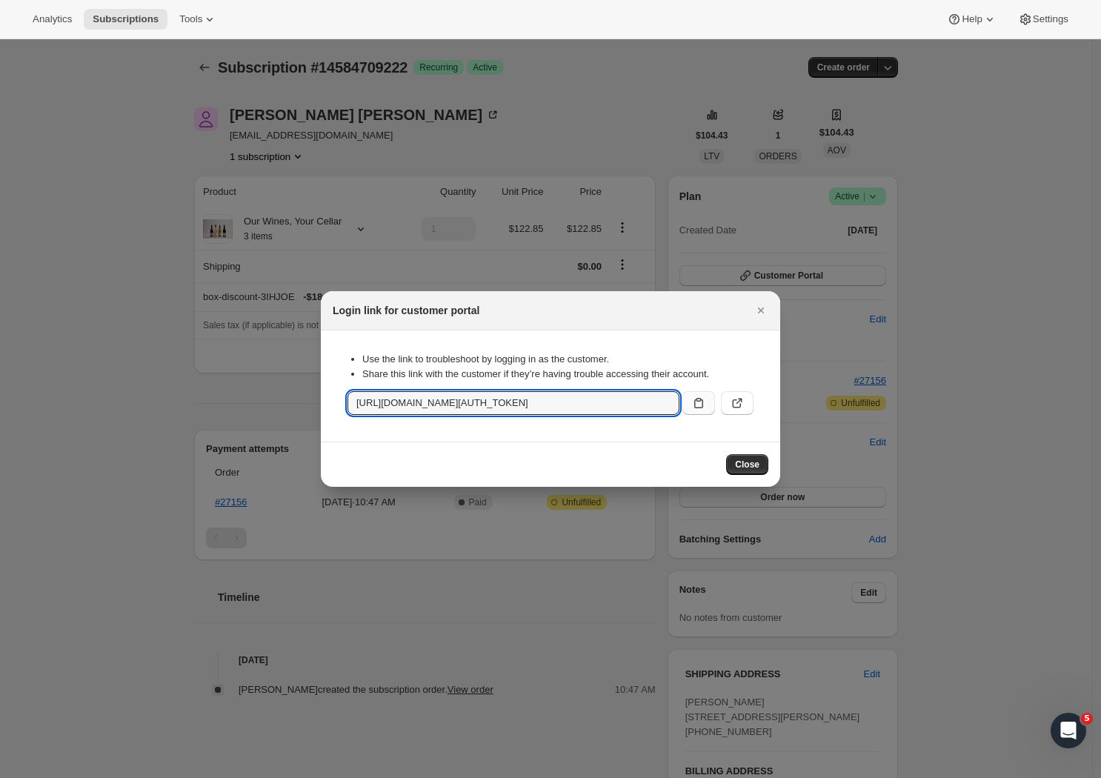
drag, startPoint x: 704, startPoint y: 408, endPoint x: 695, endPoint y: 402, distance: 10.3
click at [695, 402] on icon ":rcd:" at bounding box center [698, 403] width 9 height 10
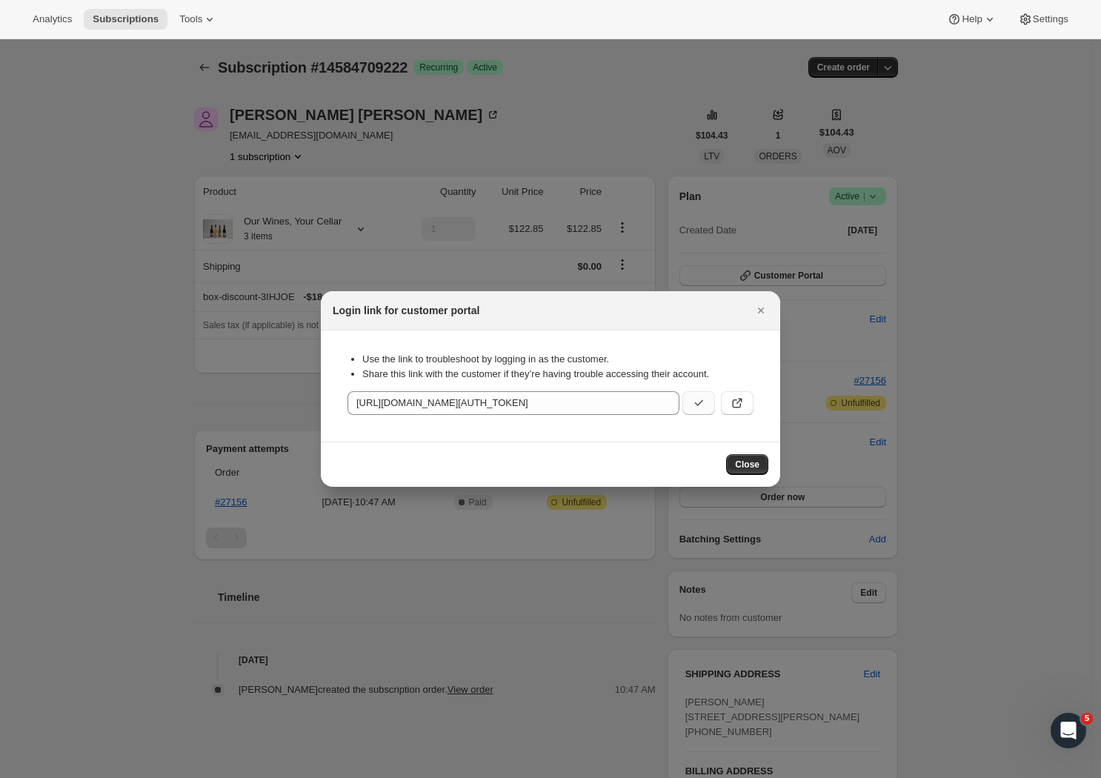
click at [696, 402] on icon ":rcd:" at bounding box center [698, 403] width 15 height 15
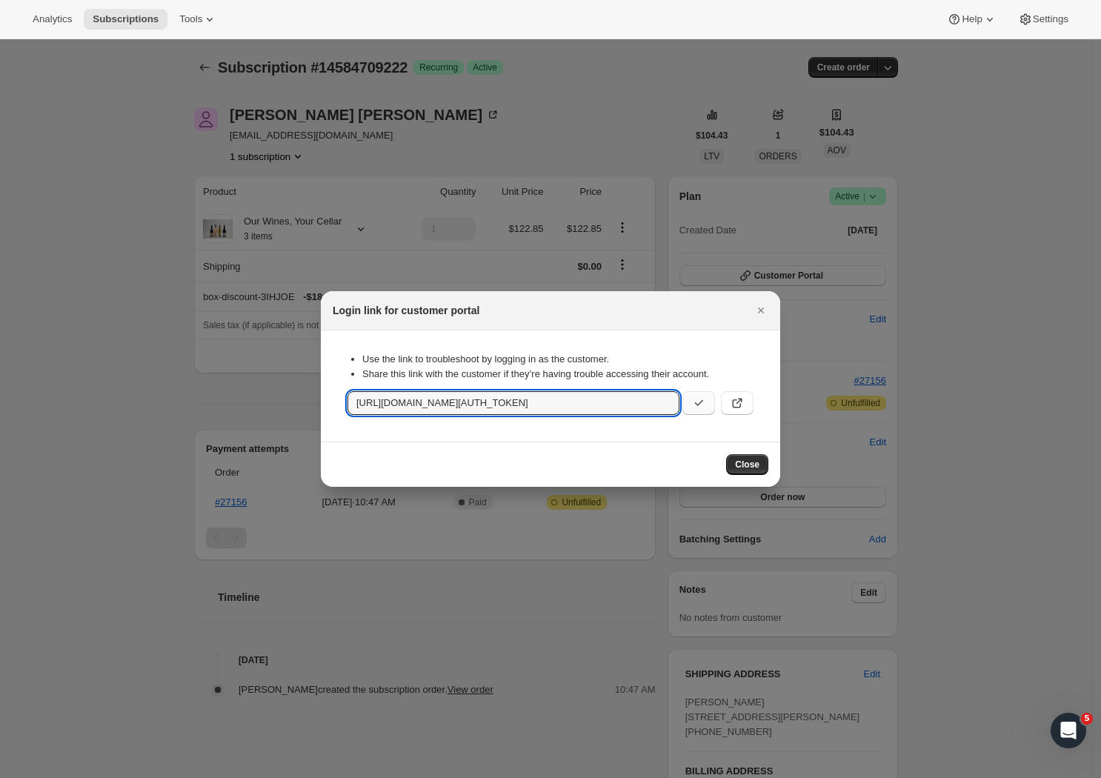
click at [696, 402] on icon ":rcd:" at bounding box center [698, 403] width 15 height 15
click at [755, 465] on span "Close" at bounding box center [747, 465] width 24 height 12
